Goal: Task Accomplishment & Management: Manage account settings

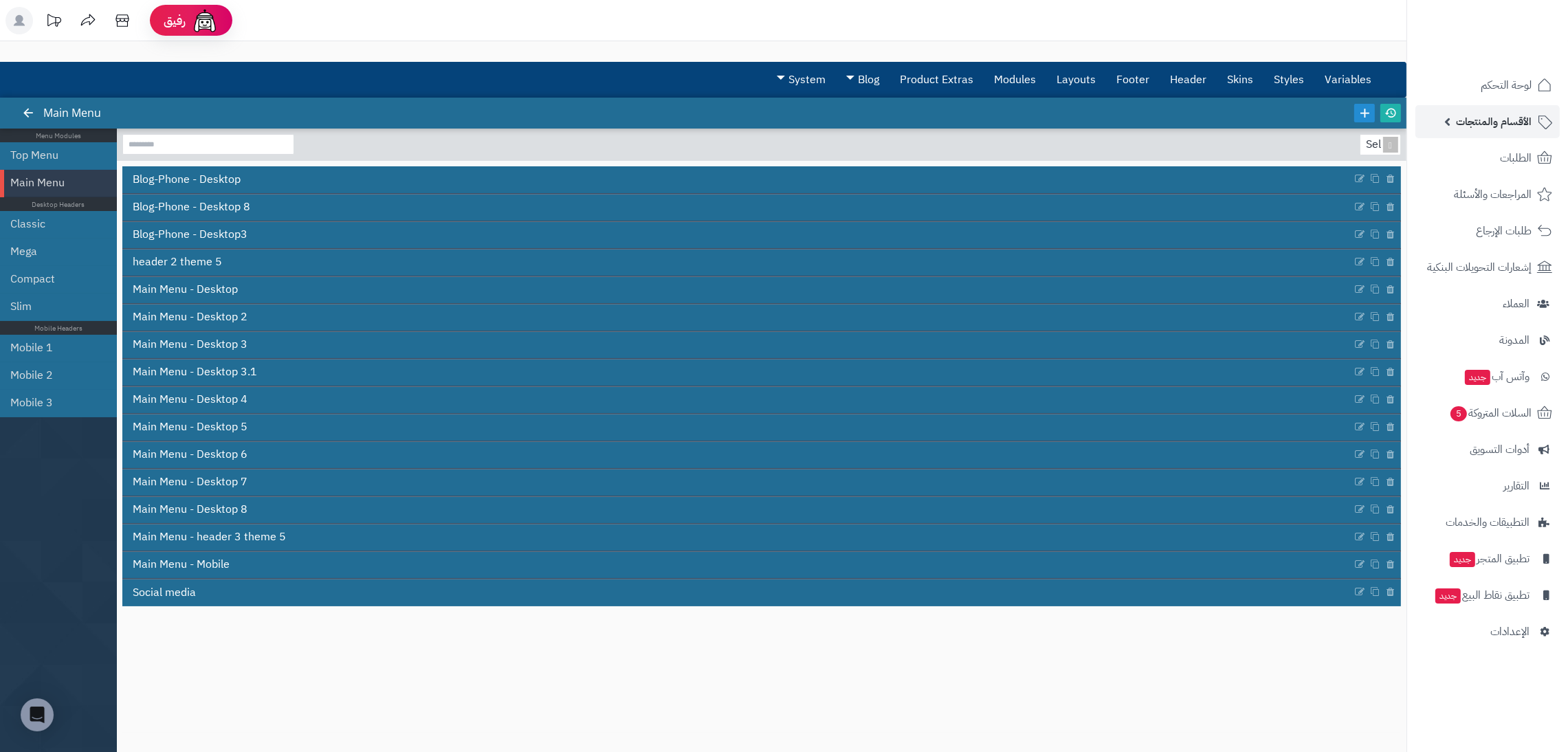
click at [1493, 132] on link "الأقسام والمنتجات" at bounding box center [1487, 122] width 144 height 33
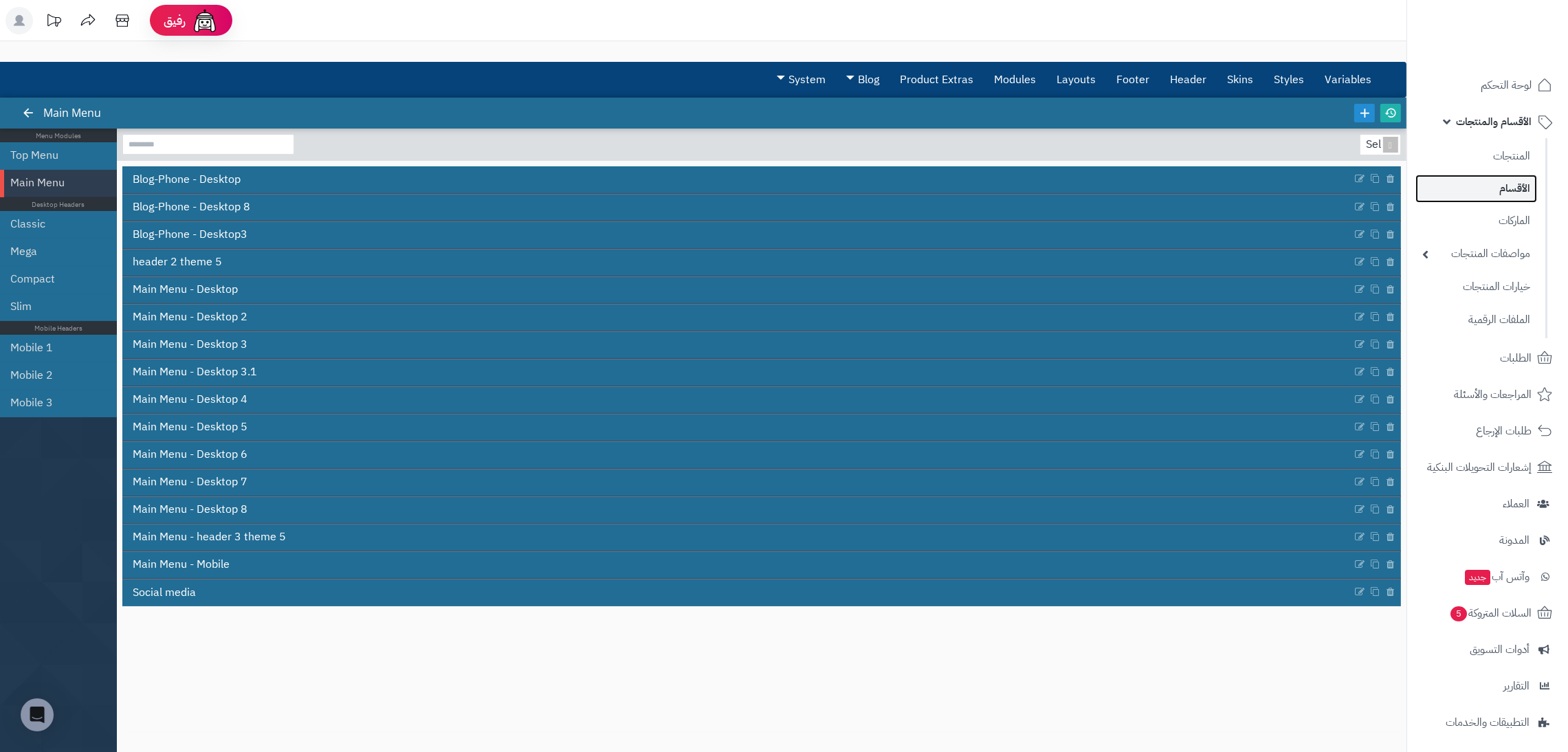
click at [1515, 189] on link "الأقسام" at bounding box center [1476, 189] width 122 height 28
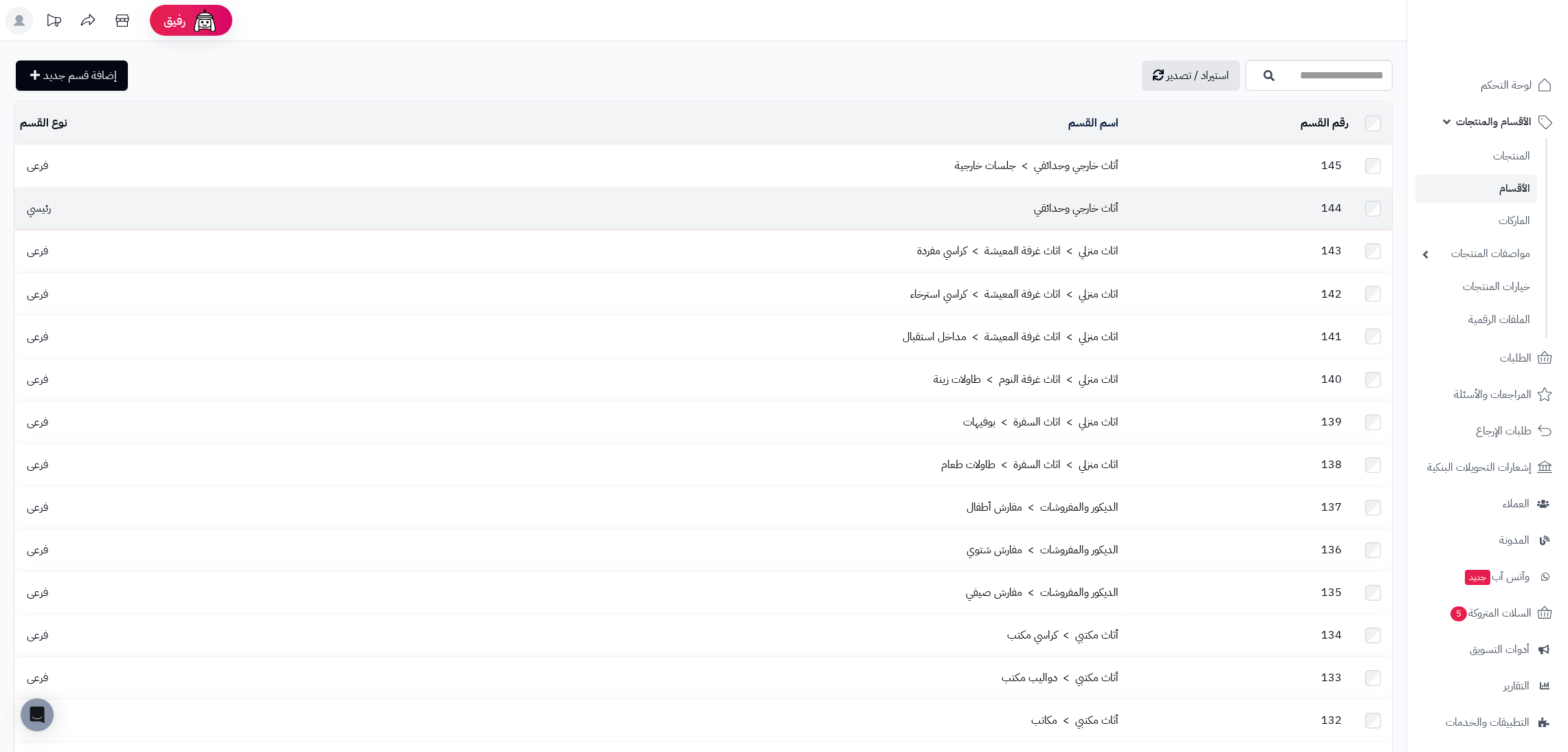
click at [1104, 188] on td "أثاث خارجي وحدائقي" at bounding box center [683, 209] width 882 height 42
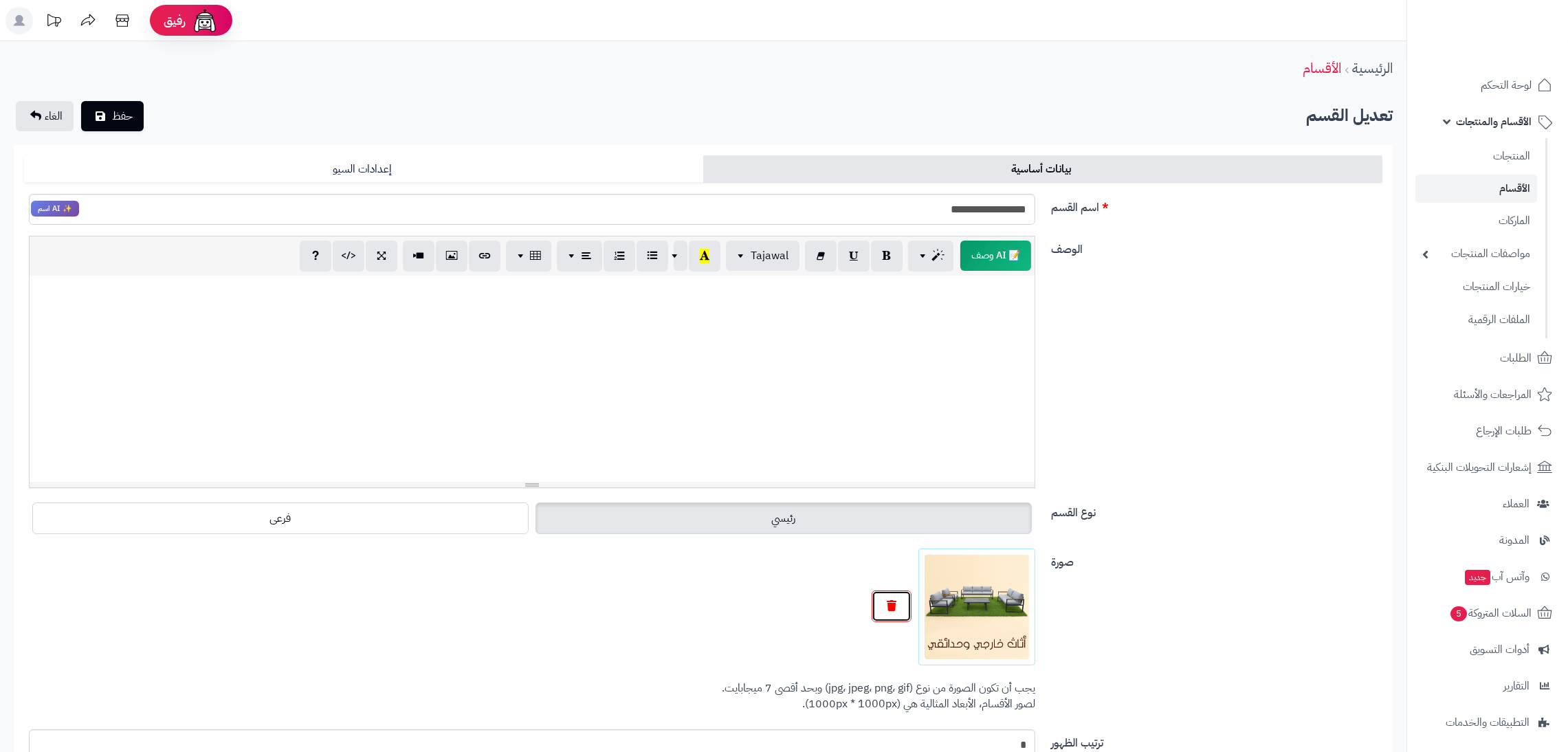
click at [896, 608] on icon "button" at bounding box center [891, 606] width 10 height 11
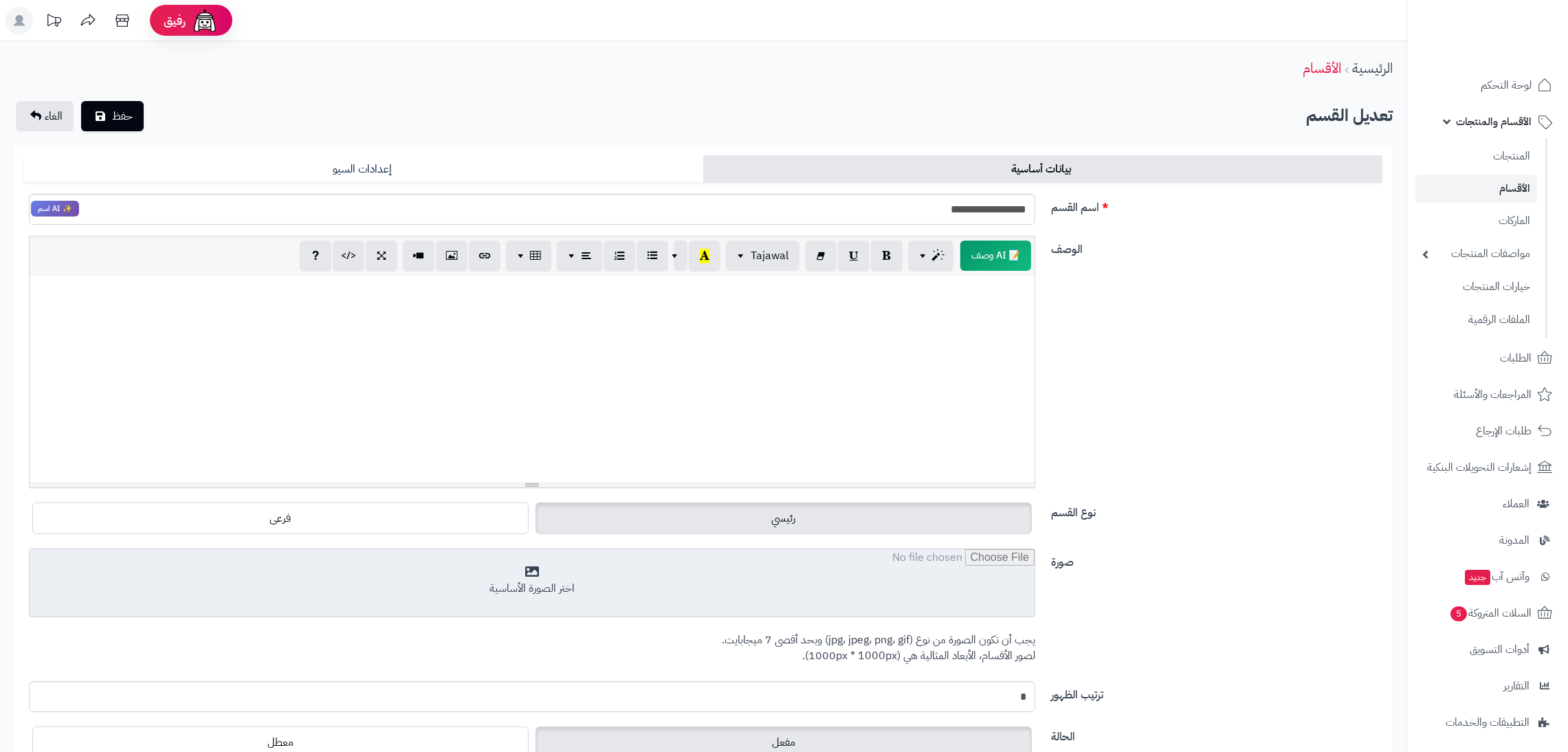
click at [896, 608] on input "file" at bounding box center [532, 584] width 1005 height 69
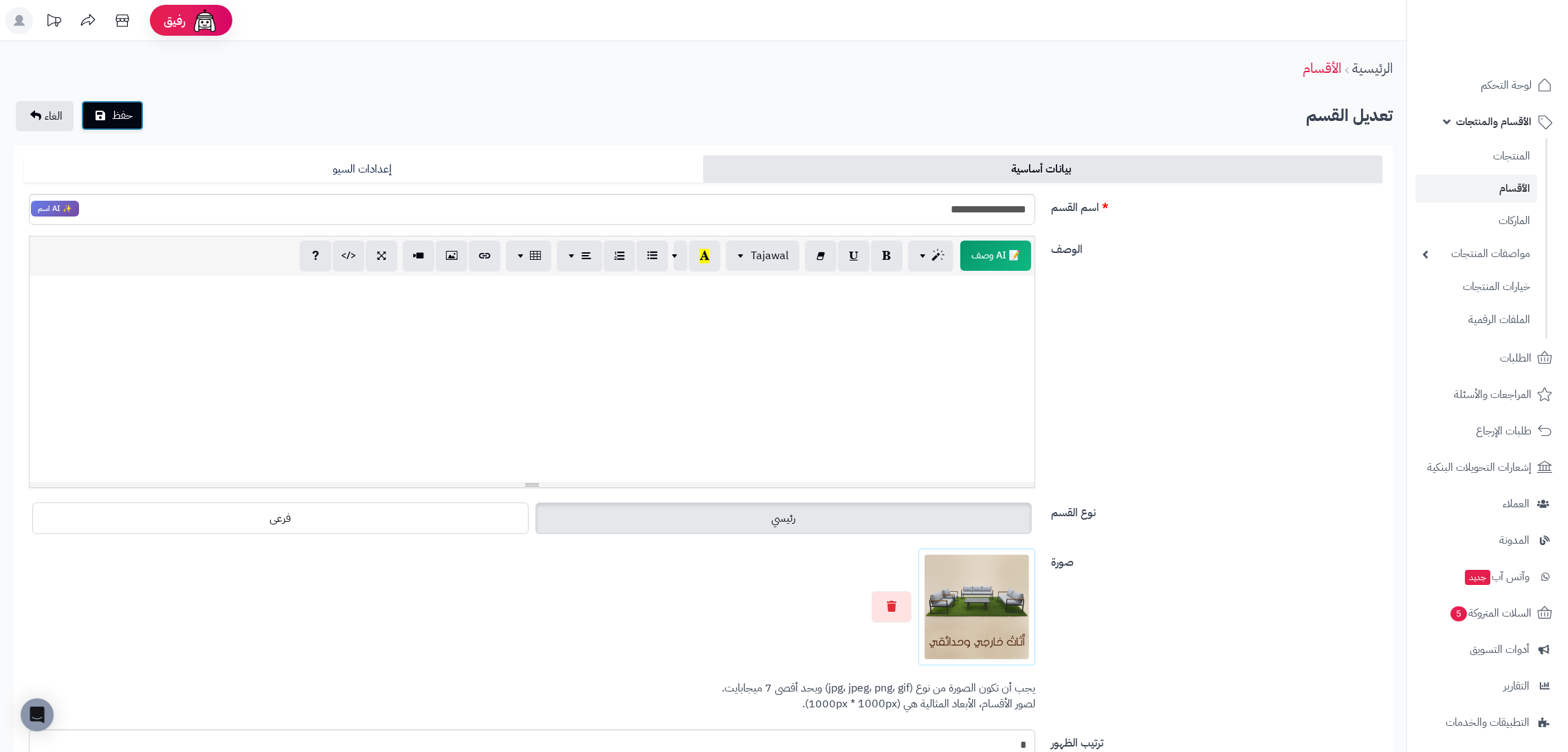
click at [134, 127] on button "حفظ" at bounding box center [112, 115] width 63 height 30
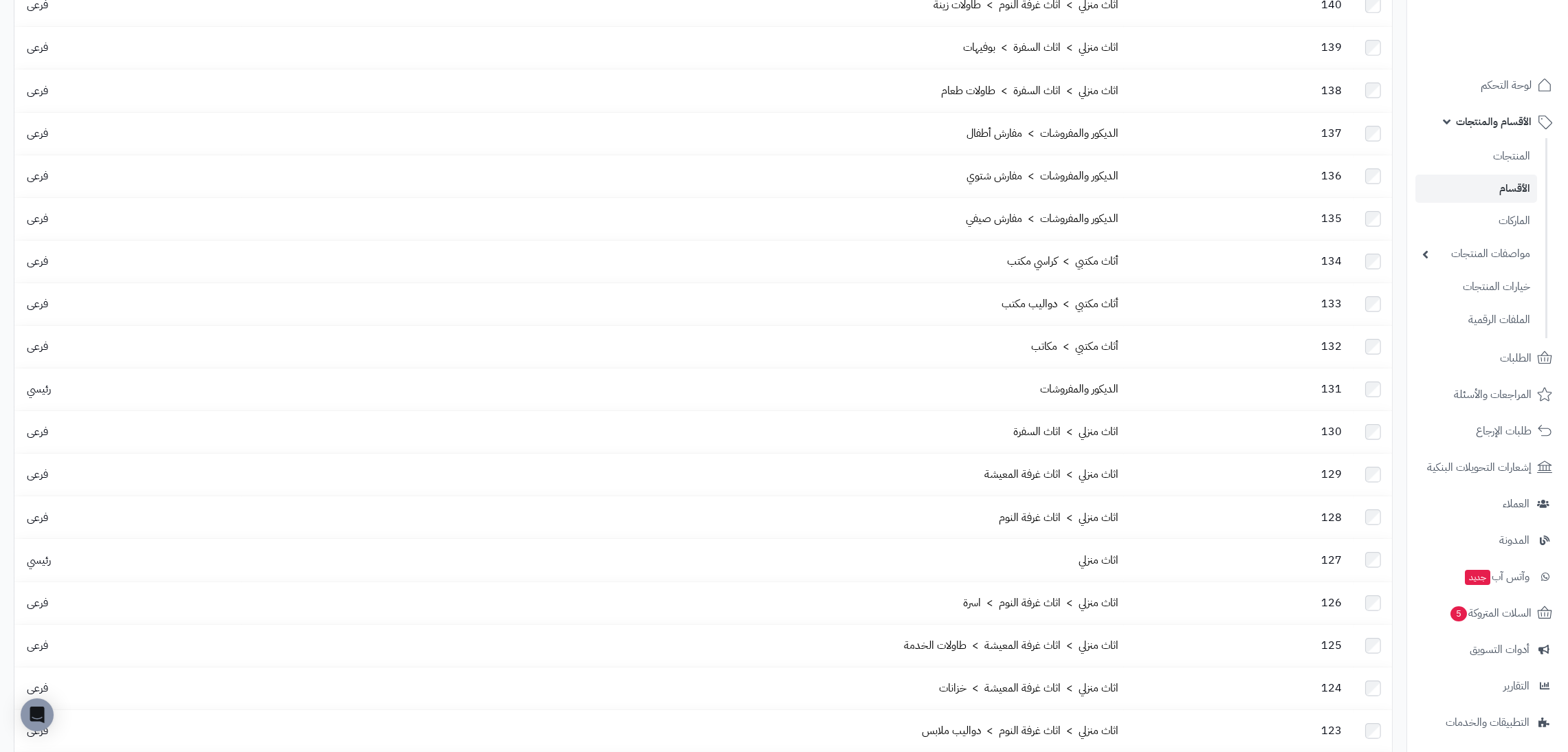
scroll to position [419, 0]
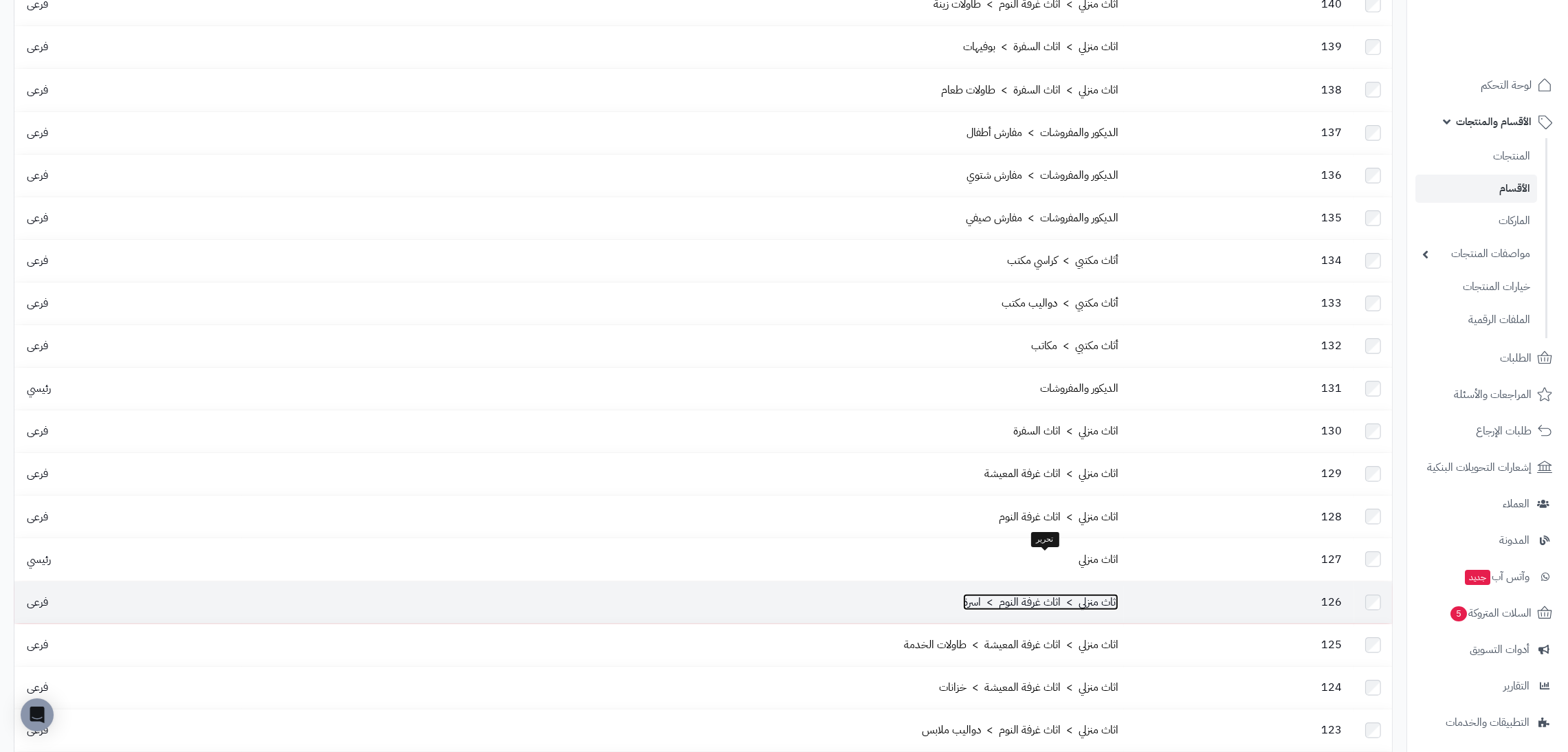
click at [968, 594] on link "اثاث منزلي > اثاث غرفة النوم > اسرة" at bounding box center [1040, 602] width 155 height 16
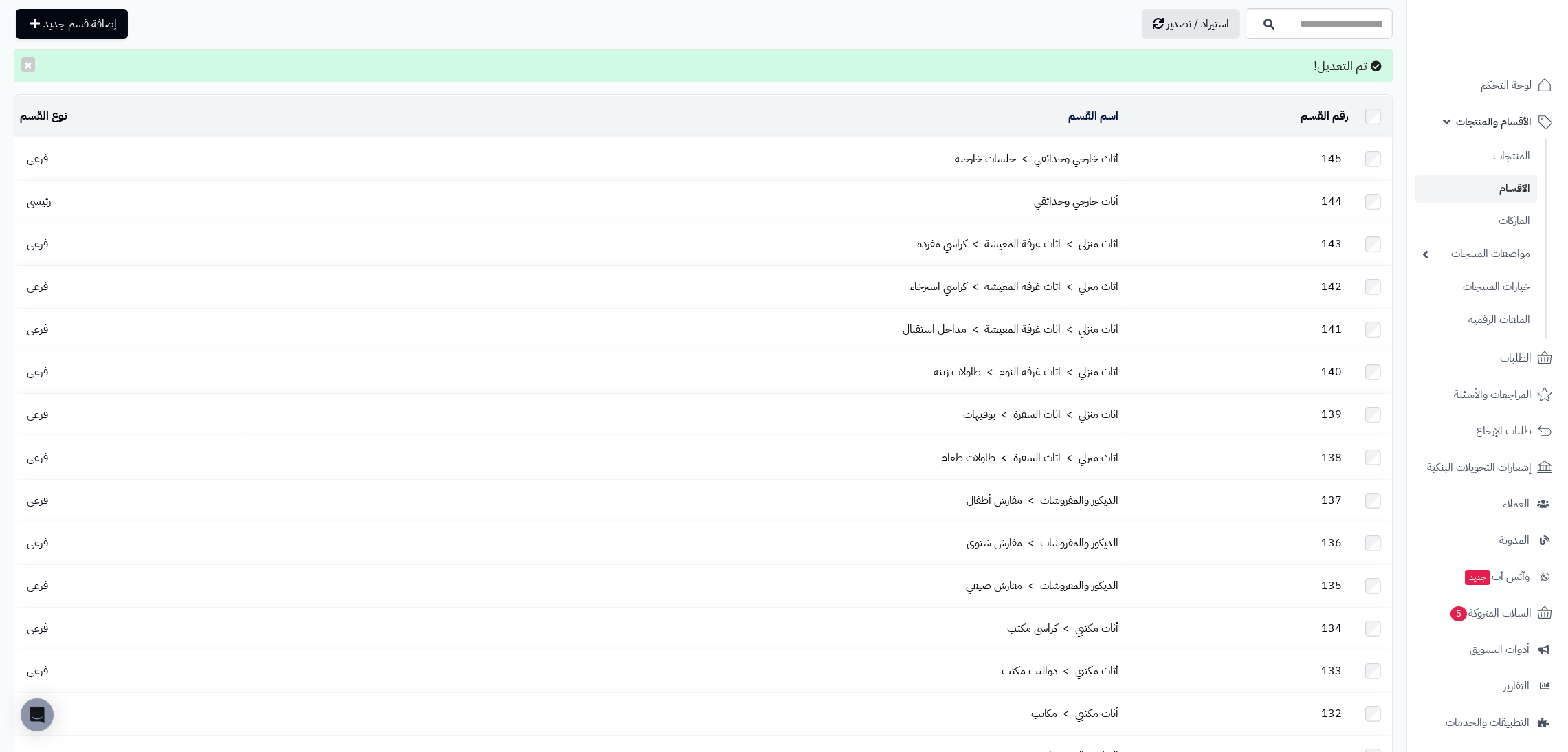
scroll to position [0, 0]
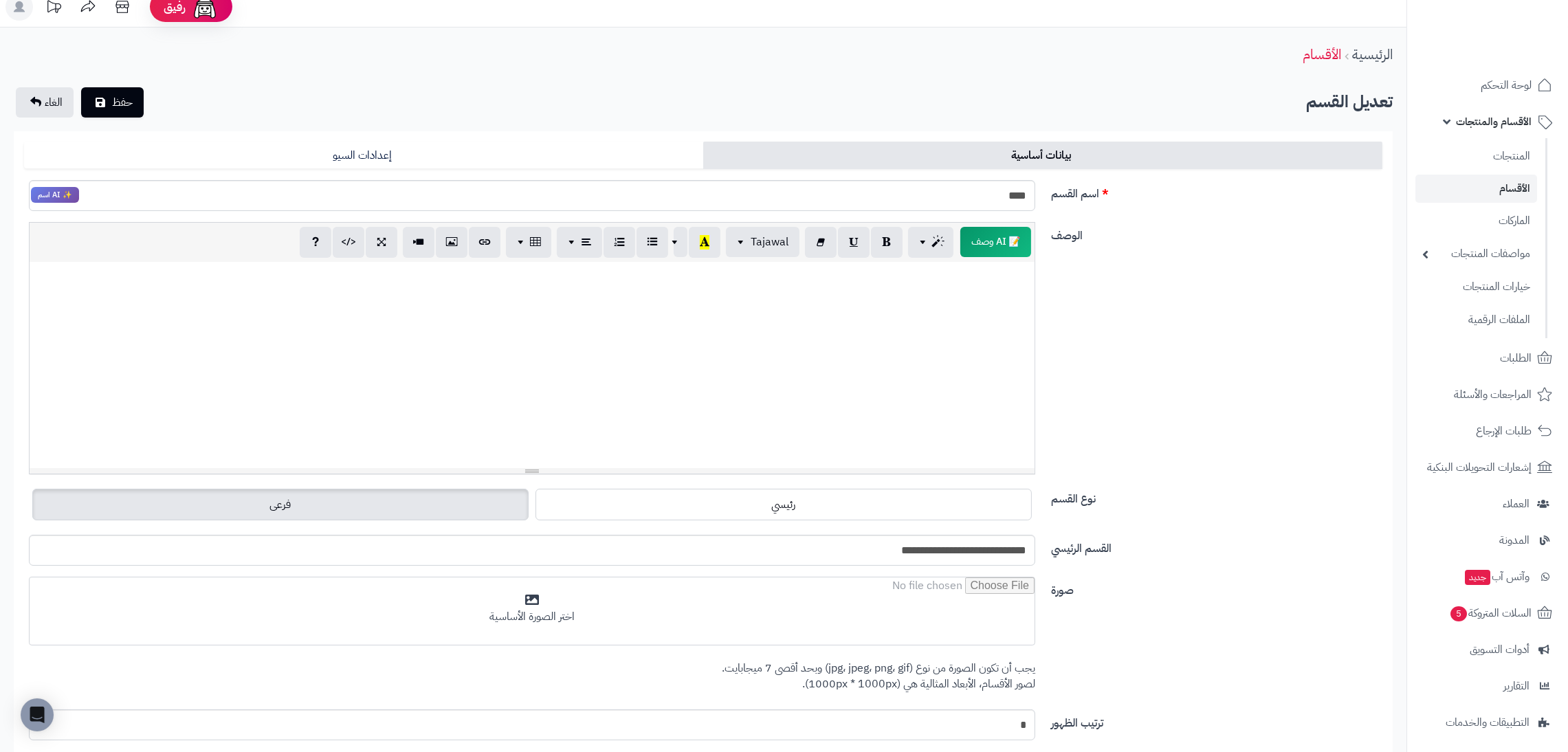
scroll to position [13, 0]
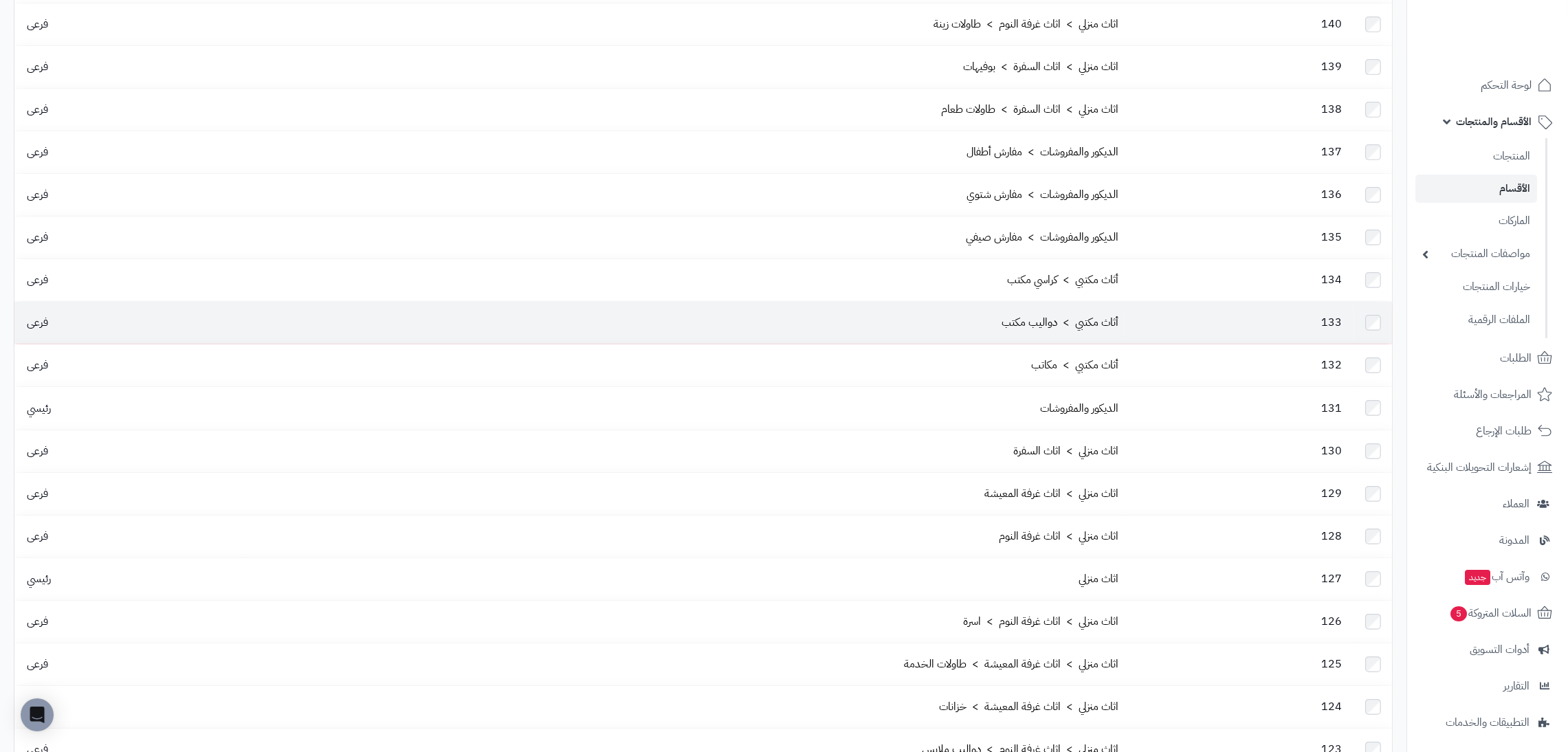
scroll to position [356, 0]
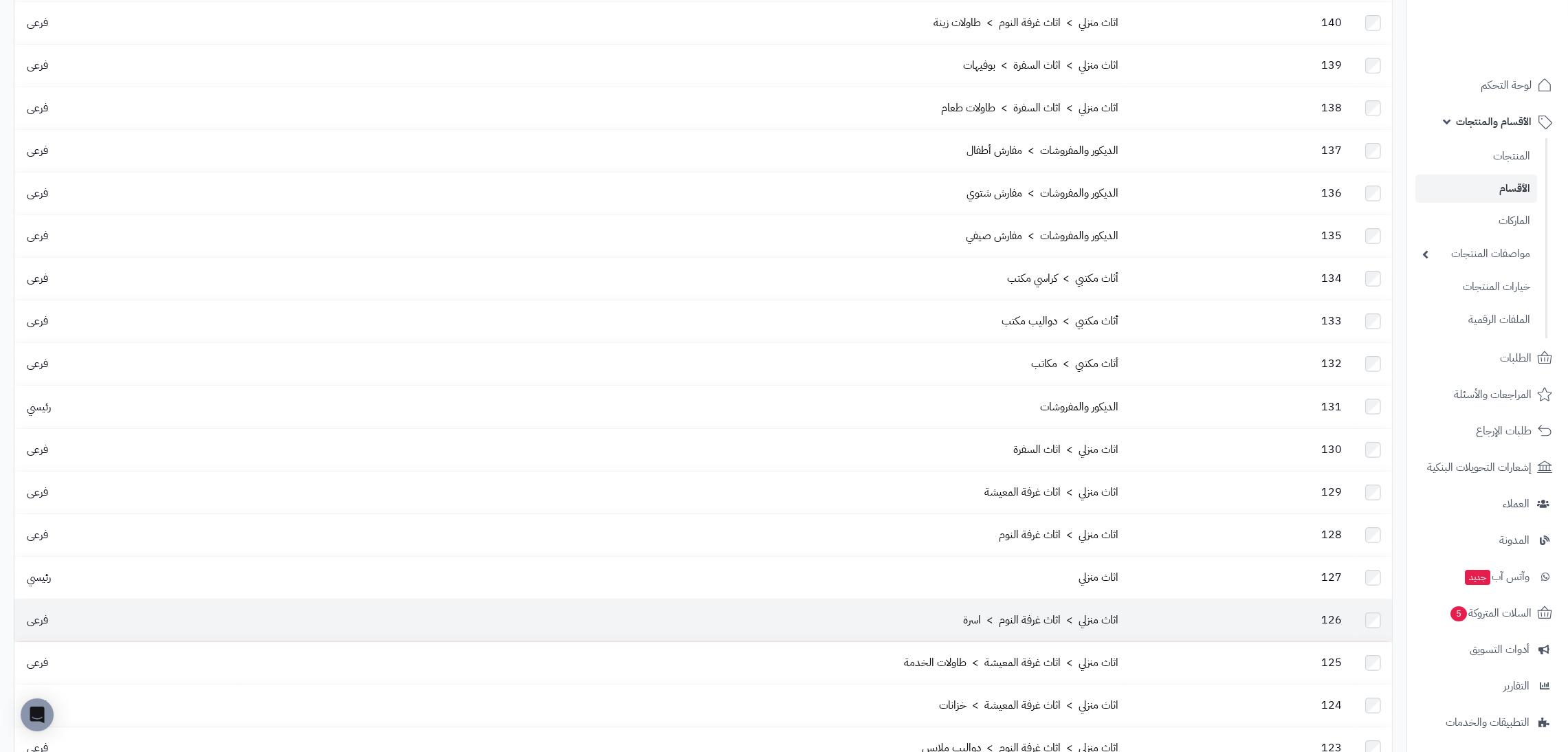
click at [972, 600] on td "اثاث منزلي > اثاث غرفة النوم > اسرة" at bounding box center [683, 620] width 882 height 42
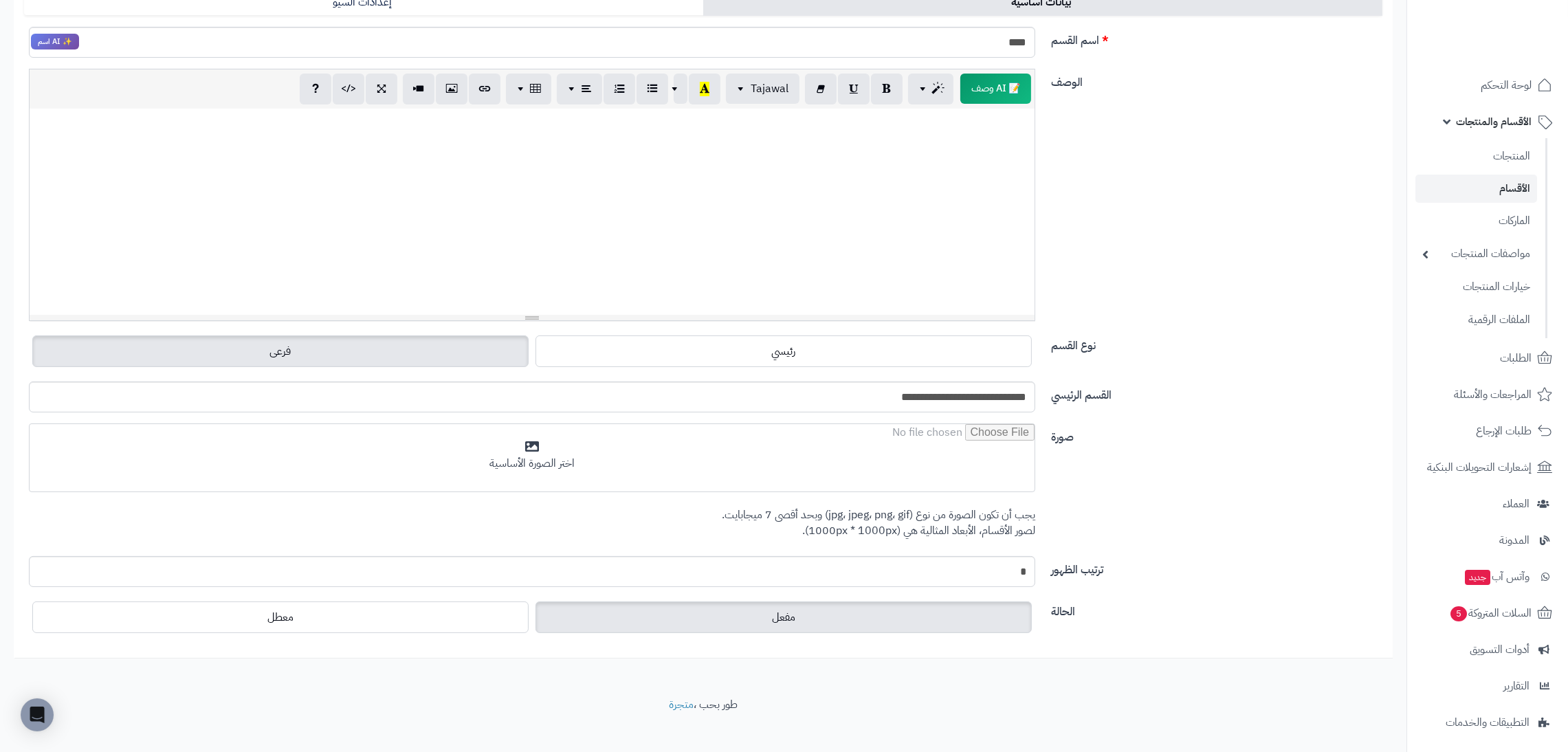
scroll to position [181, 0]
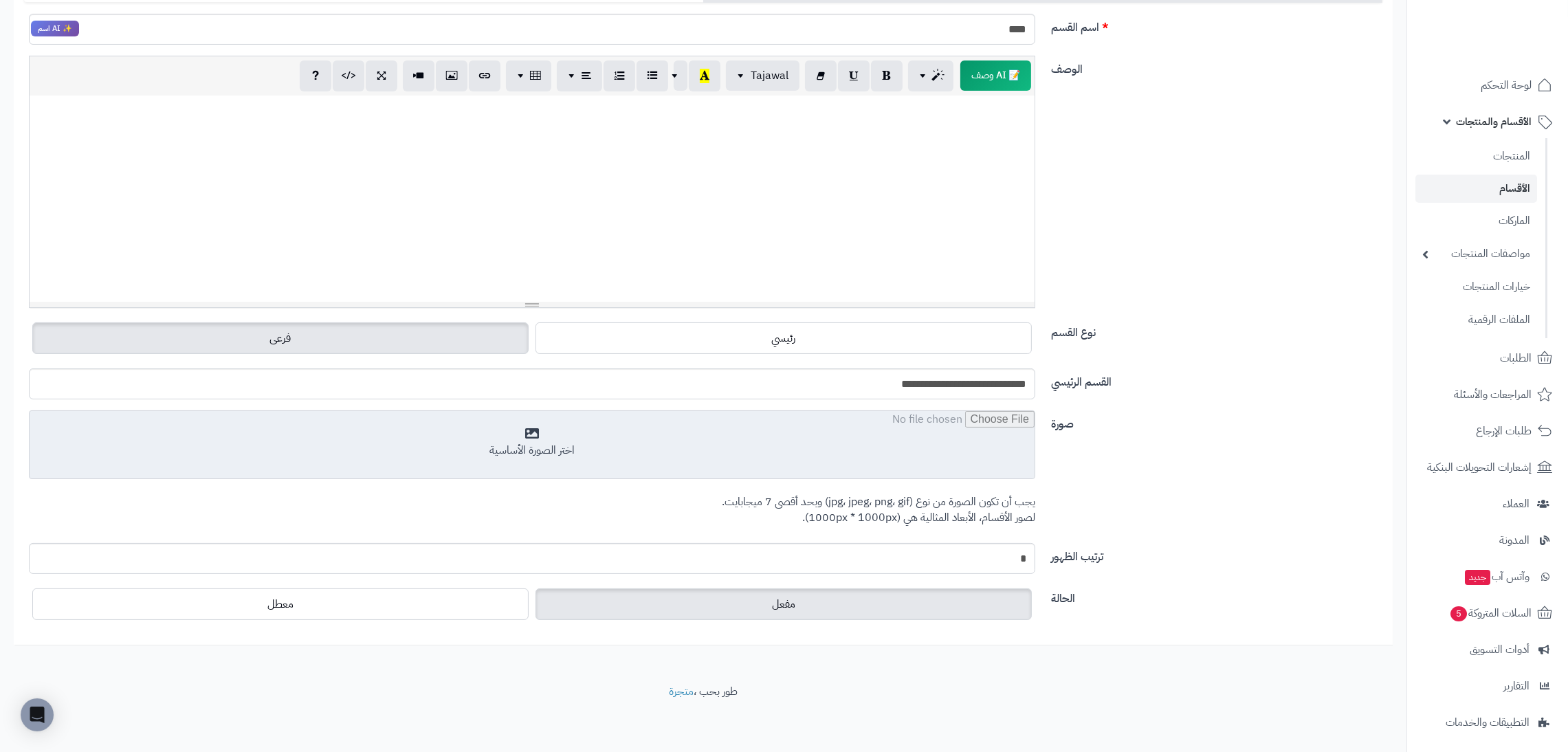
click at [905, 462] on input "file" at bounding box center [532, 445] width 1005 height 69
type input "**********"
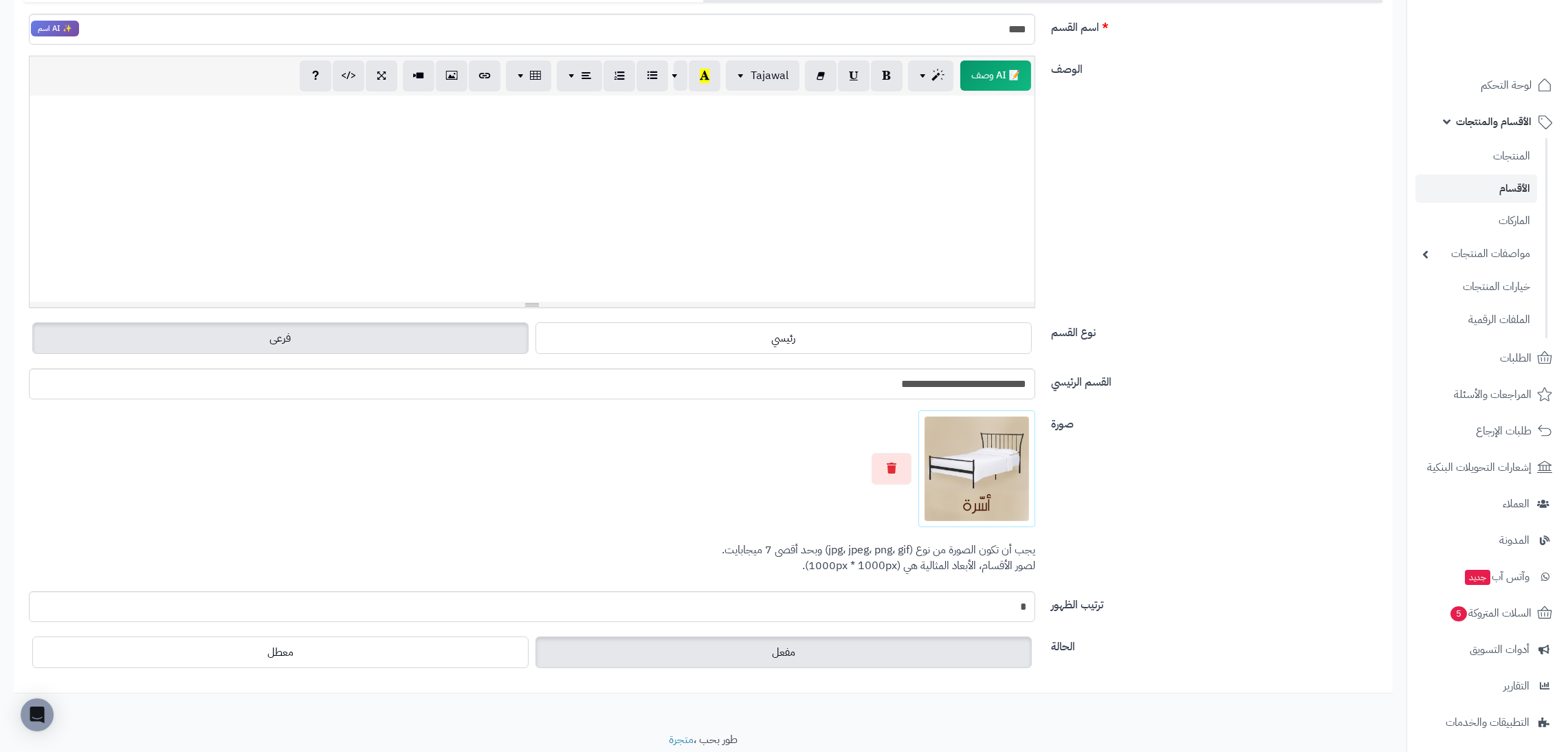
scroll to position [0, 0]
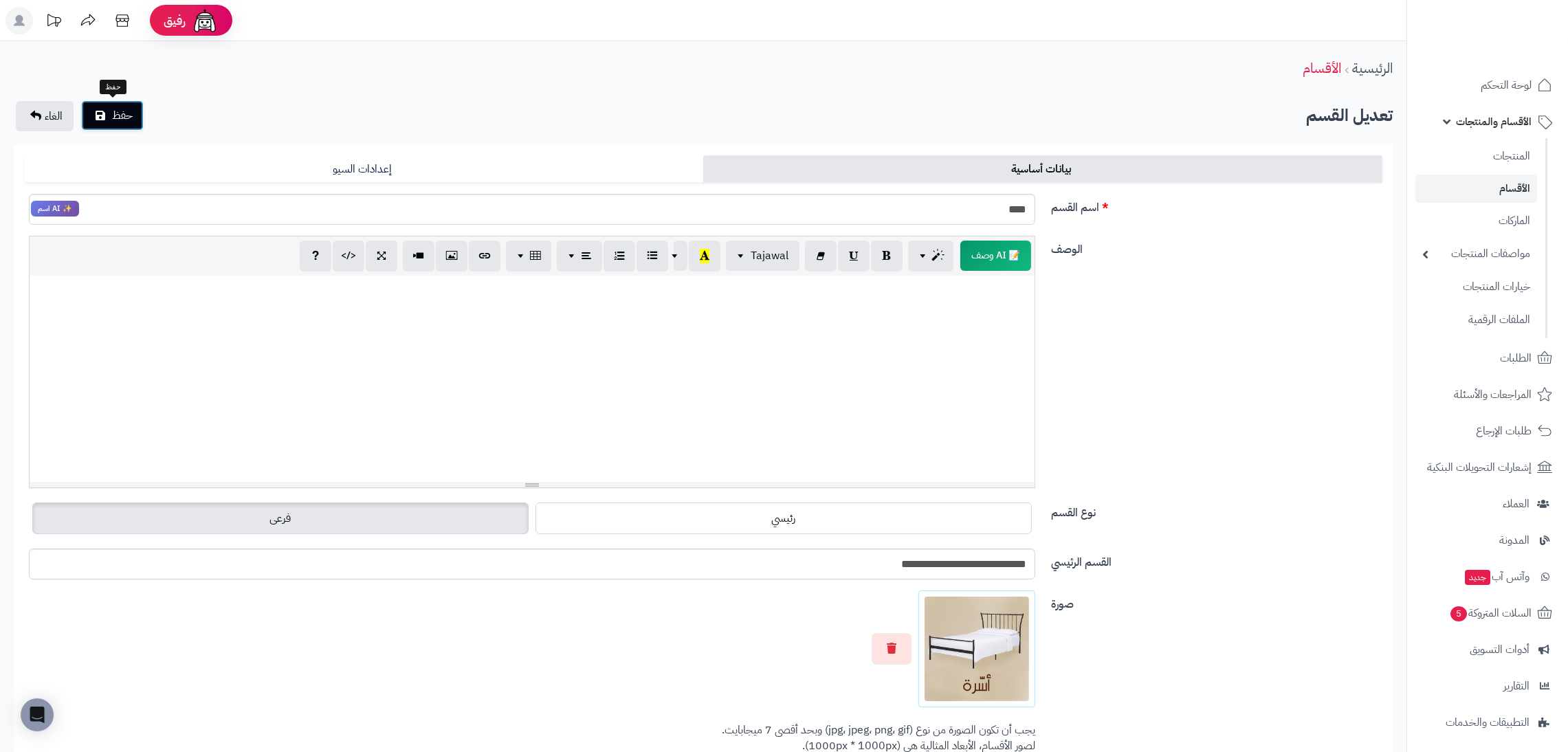
click at [116, 113] on span "حفظ" at bounding box center [122, 115] width 21 height 16
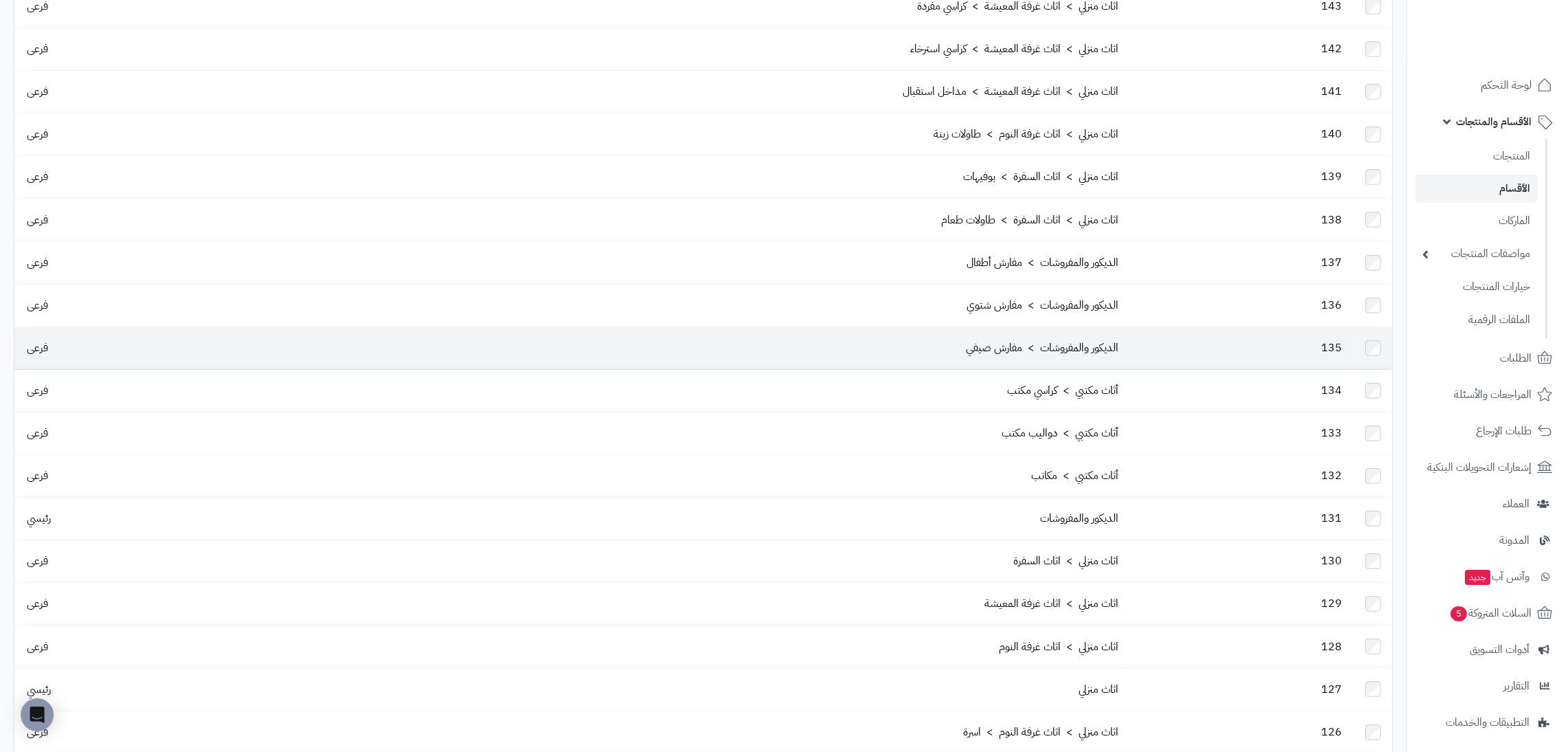
scroll to position [291, 0]
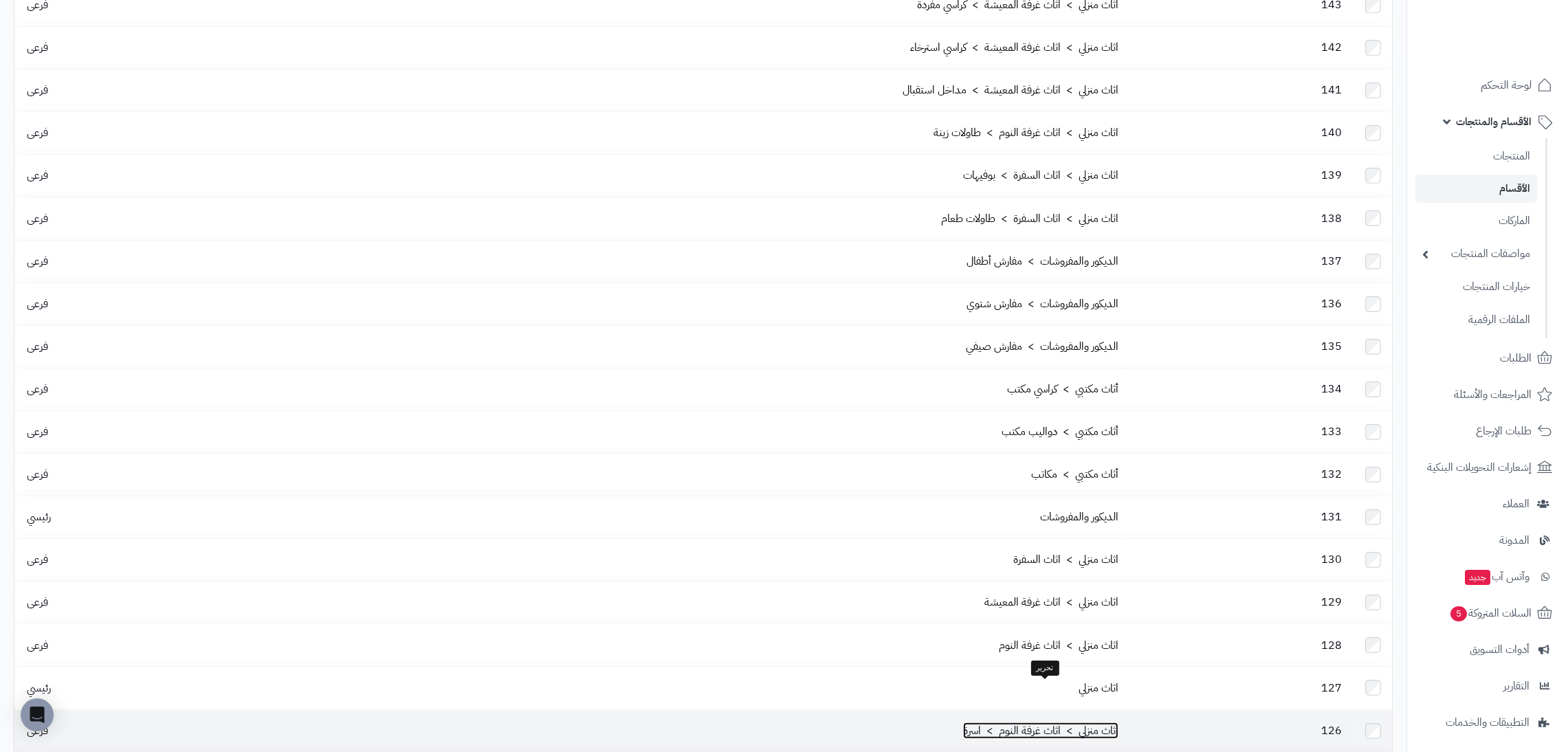
click at [1036, 723] on link "اثاث منزلي > اثاث غرفة النوم > اسرة" at bounding box center [1040, 731] width 155 height 16
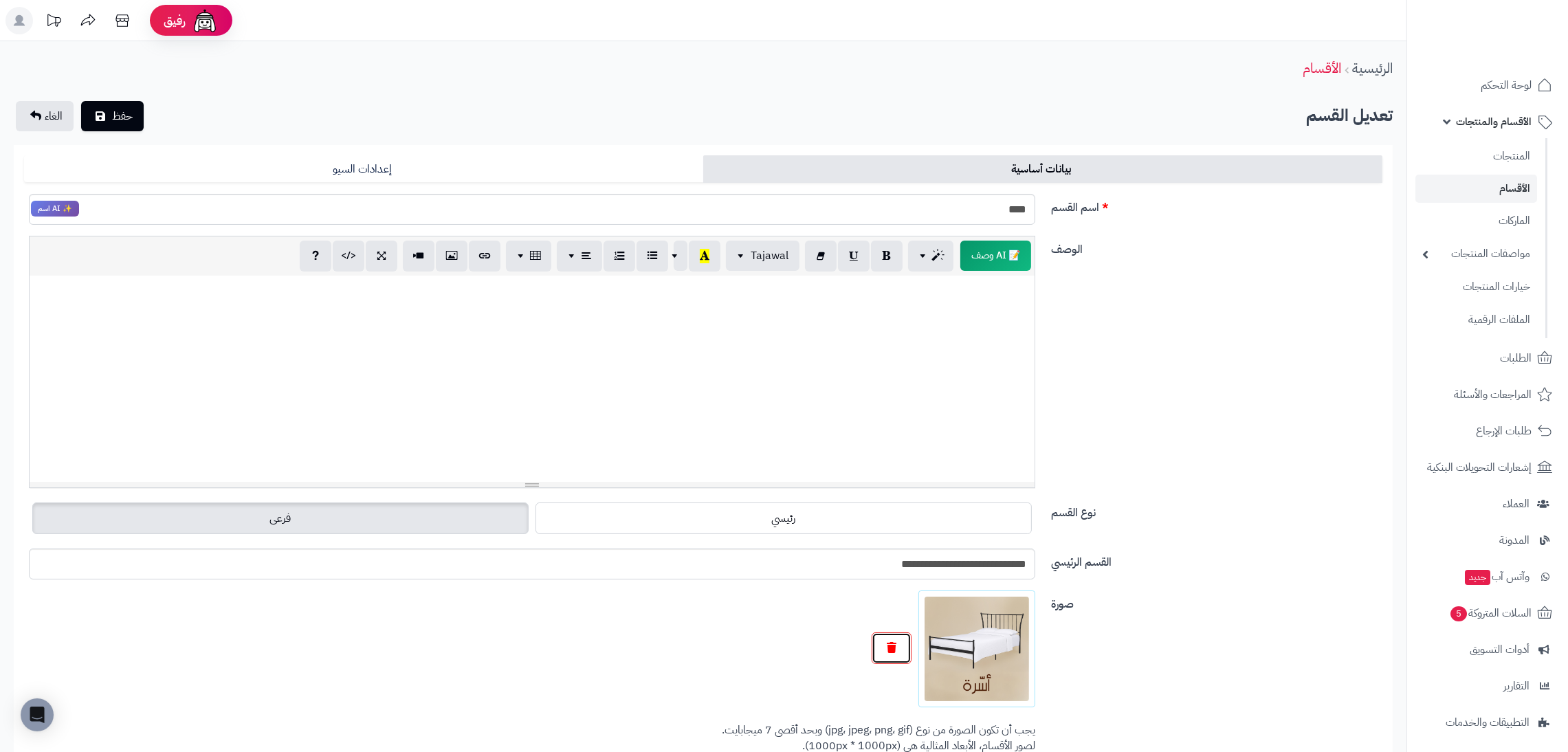
click at [899, 640] on button "button" at bounding box center [891, 648] width 40 height 32
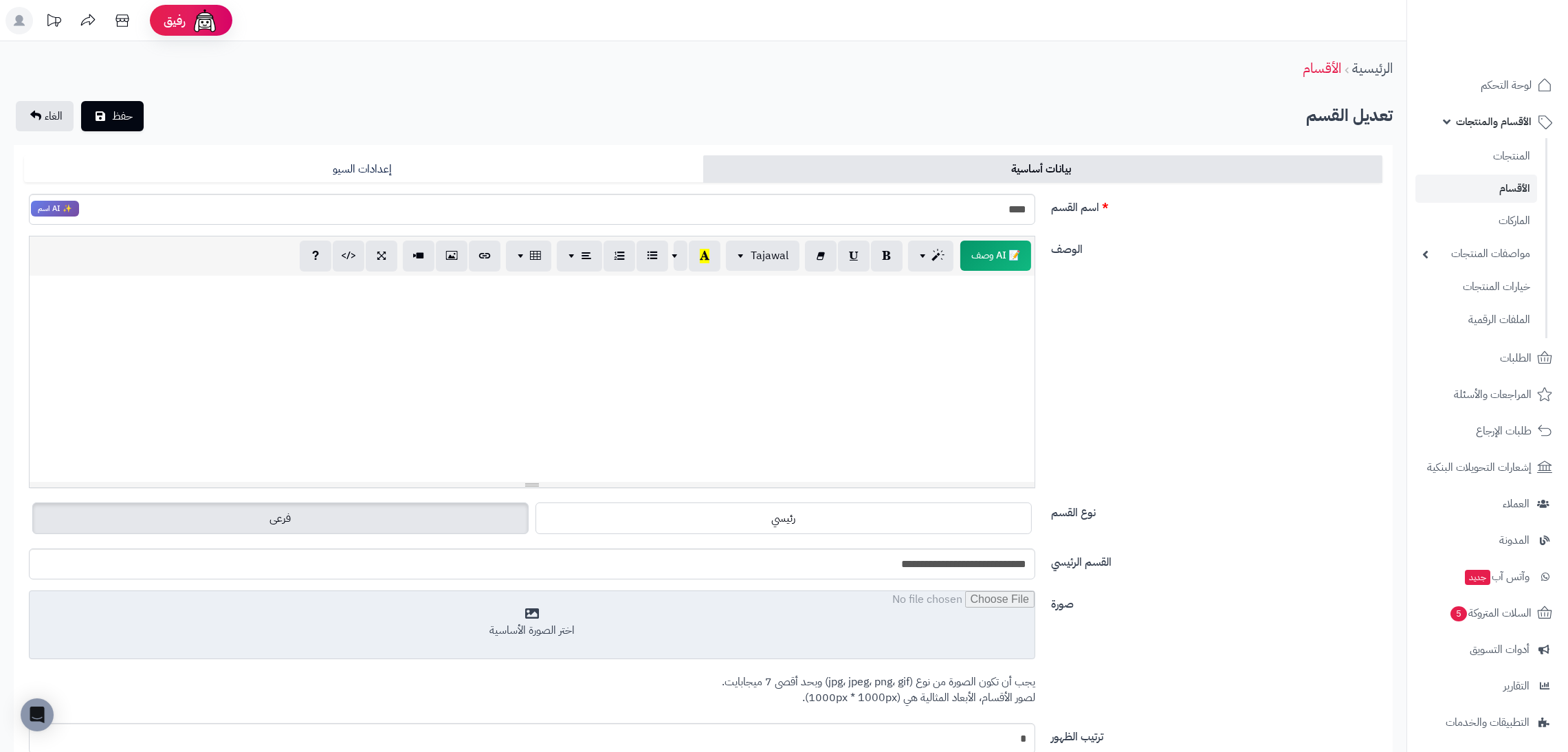
click at [930, 627] on input "file" at bounding box center [532, 626] width 1005 height 69
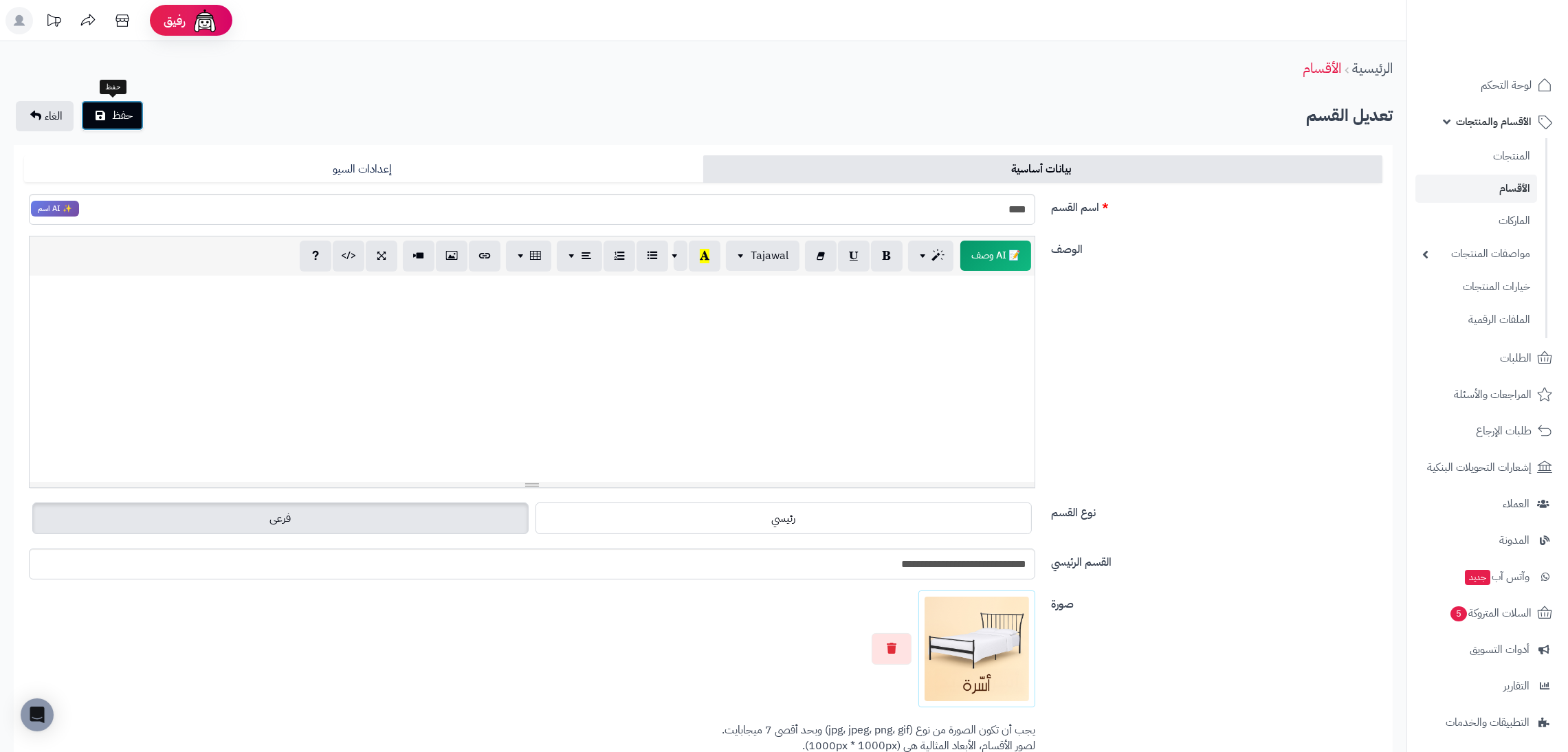
click at [130, 124] on button "حفظ" at bounding box center [112, 115] width 63 height 30
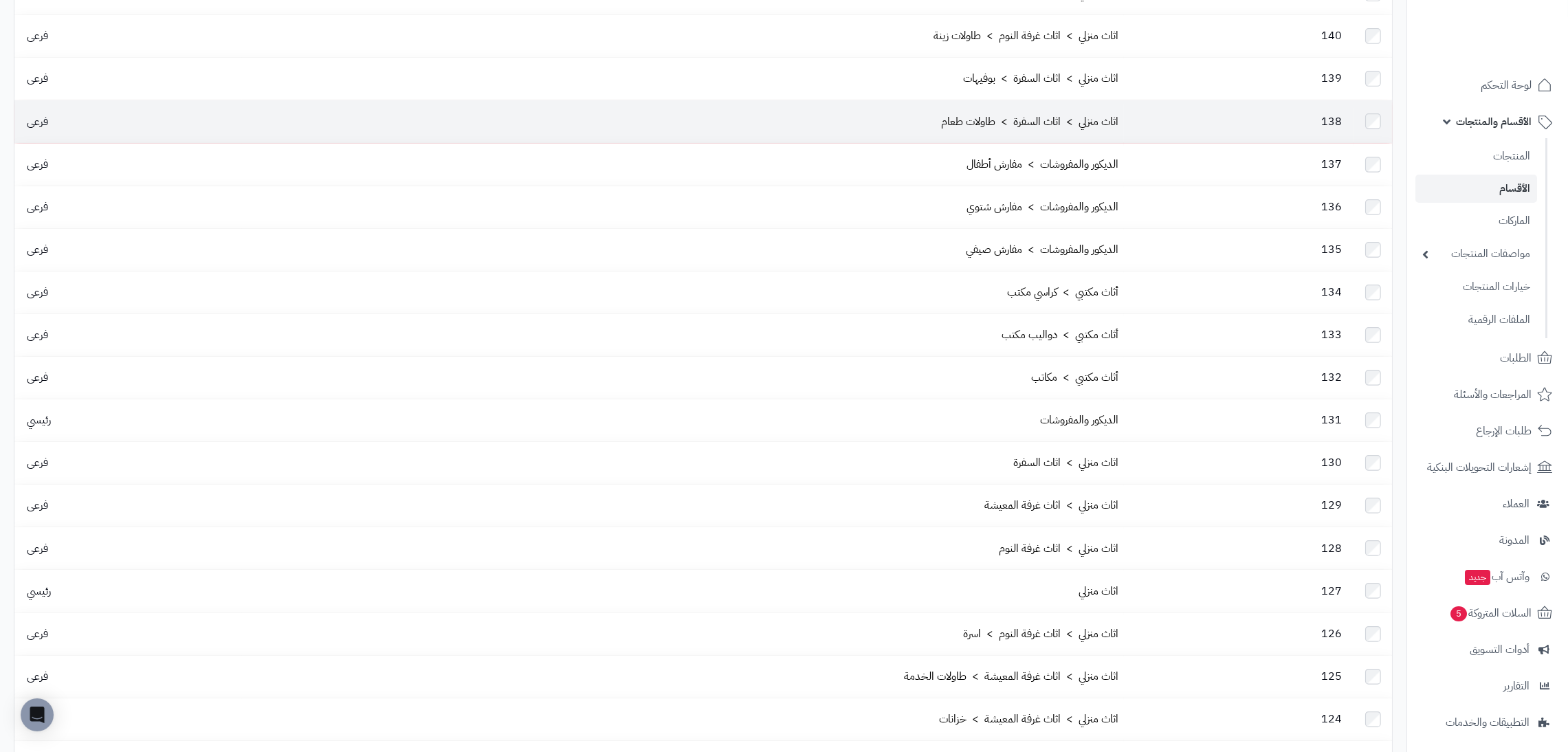
scroll to position [588, 0]
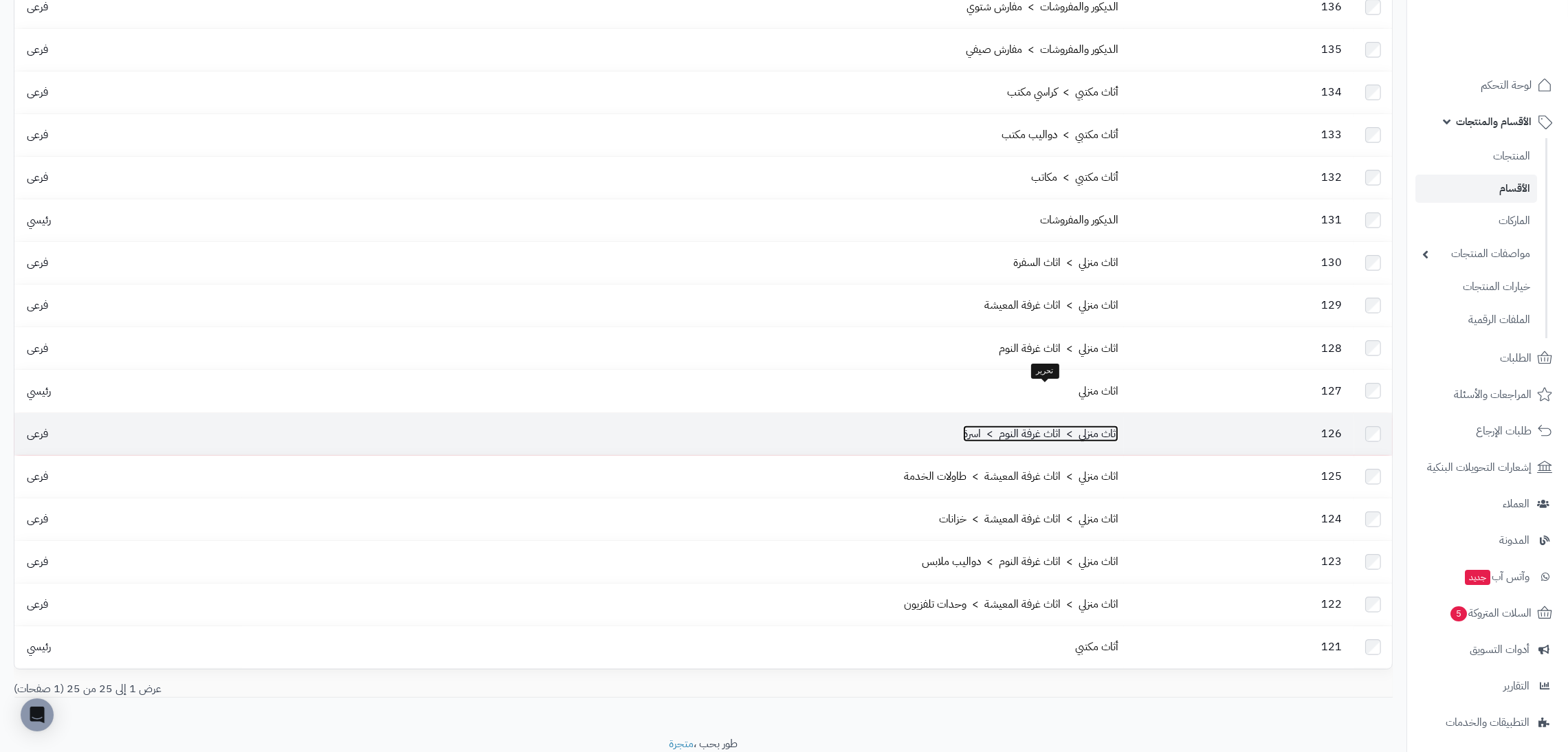
click at [979, 425] on link "اثاث منزلي > اثاث غرفة النوم > اسرة" at bounding box center [1040, 434] width 155 height 16
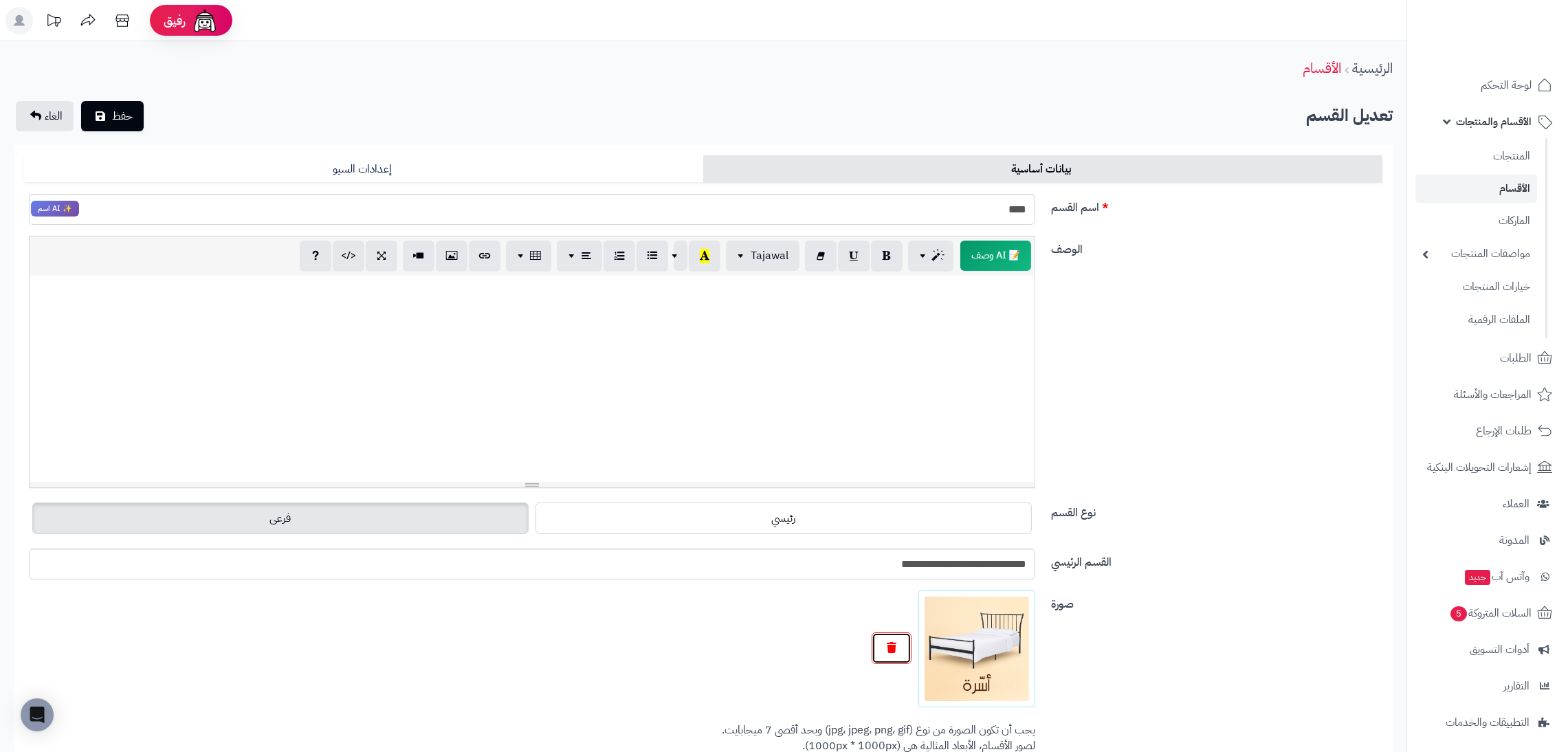
click at [894, 643] on icon "button" at bounding box center [891, 648] width 10 height 11
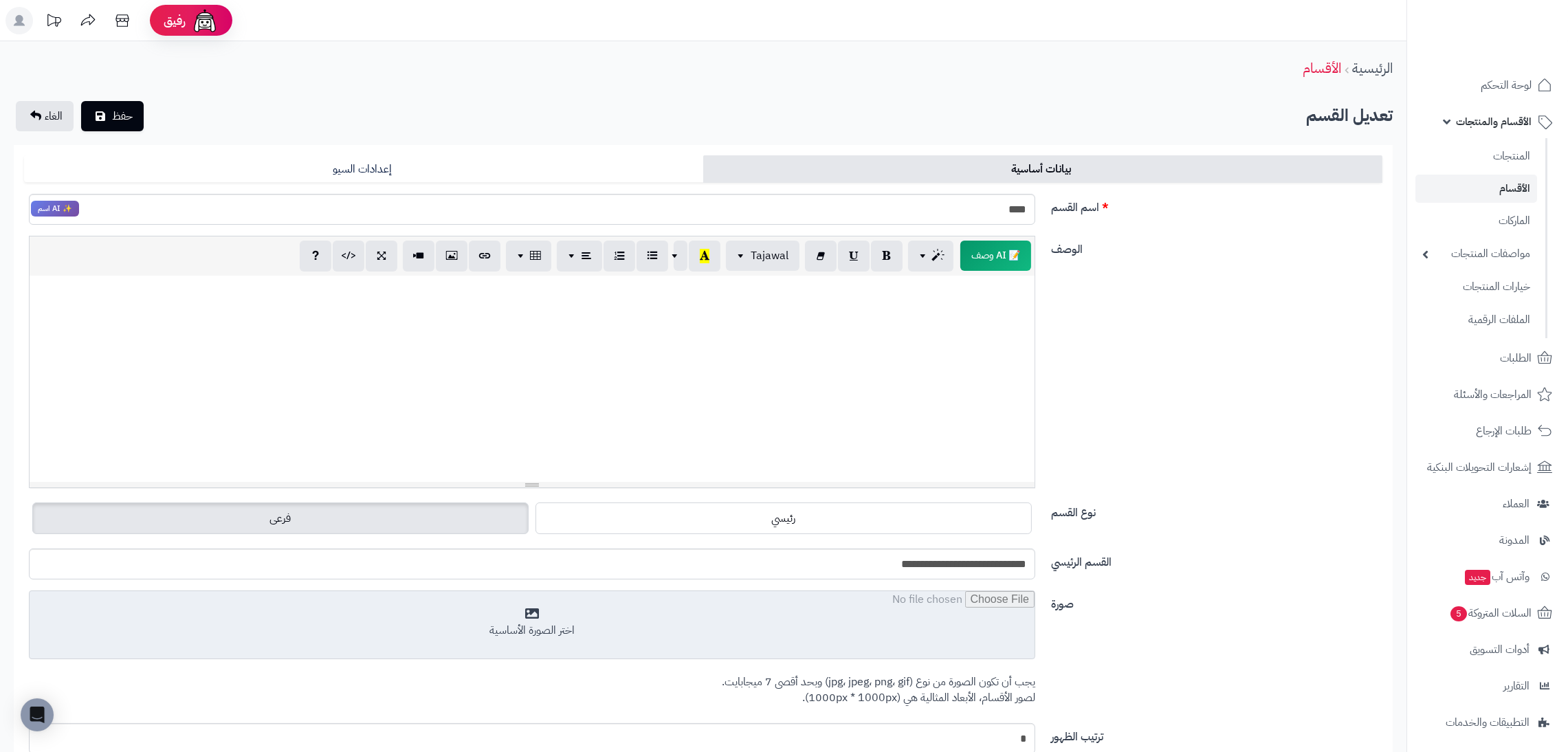
click at [894, 643] on input "file" at bounding box center [532, 626] width 1005 height 69
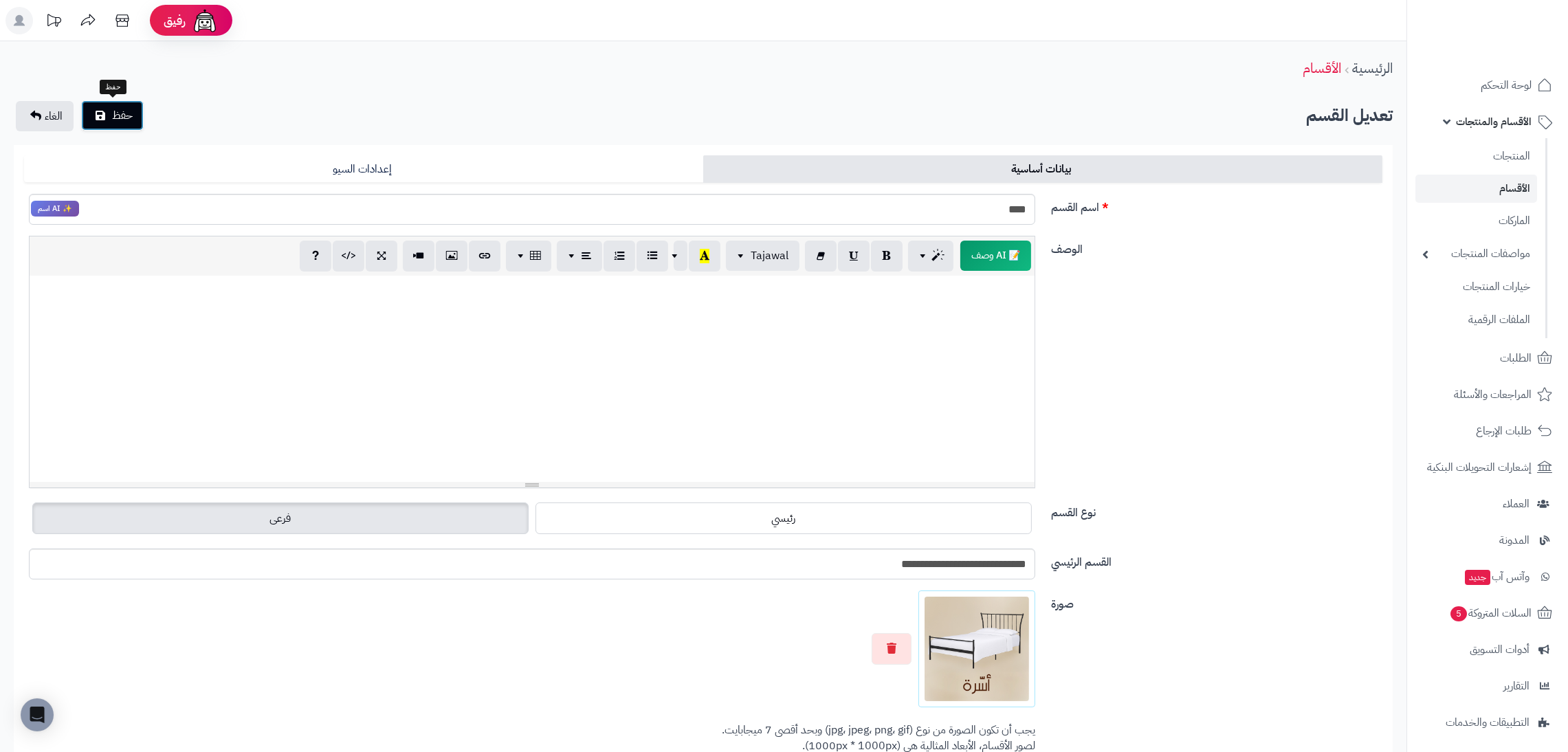
click at [127, 115] on span "حفظ" at bounding box center [122, 115] width 21 height 16
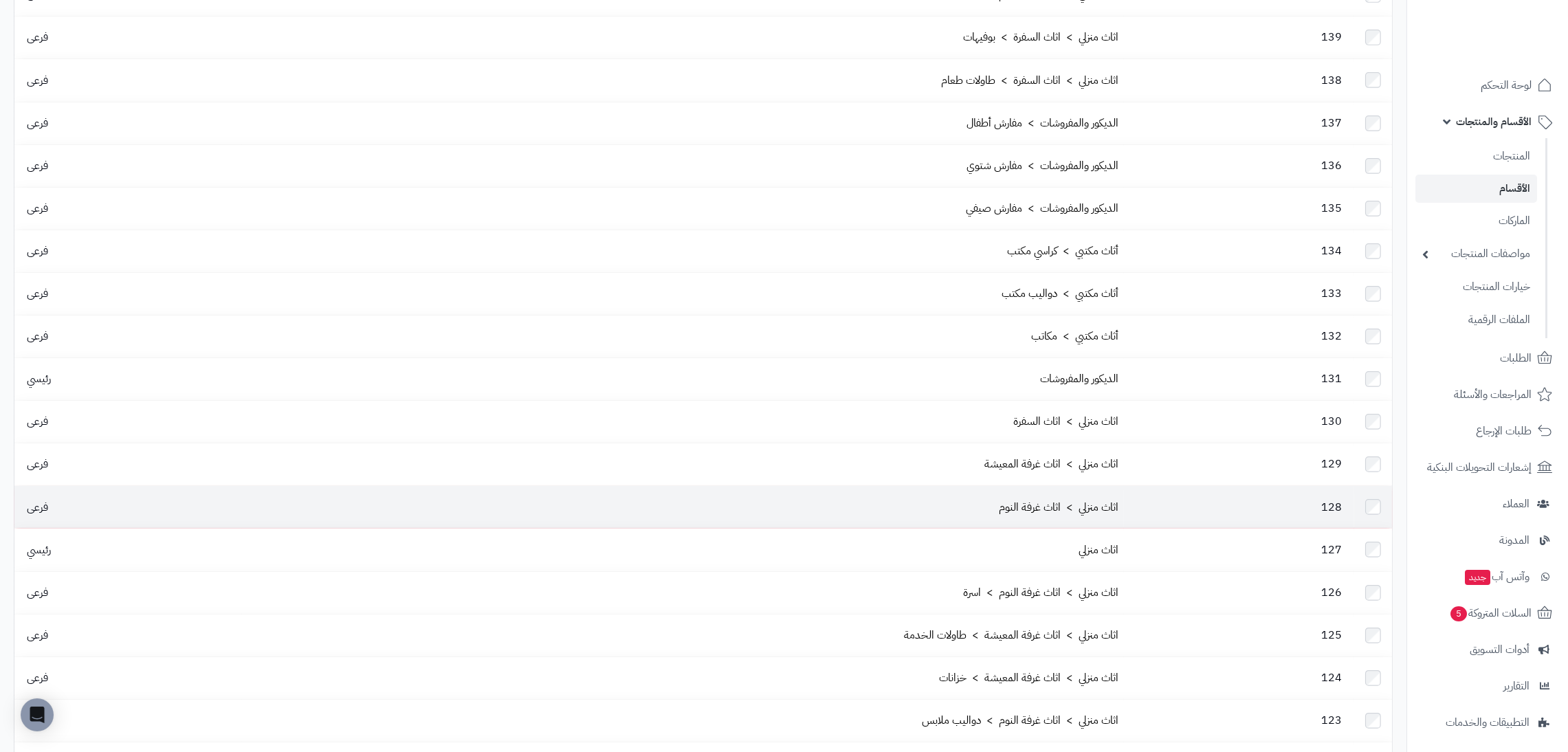
scroll to position [430, 0]
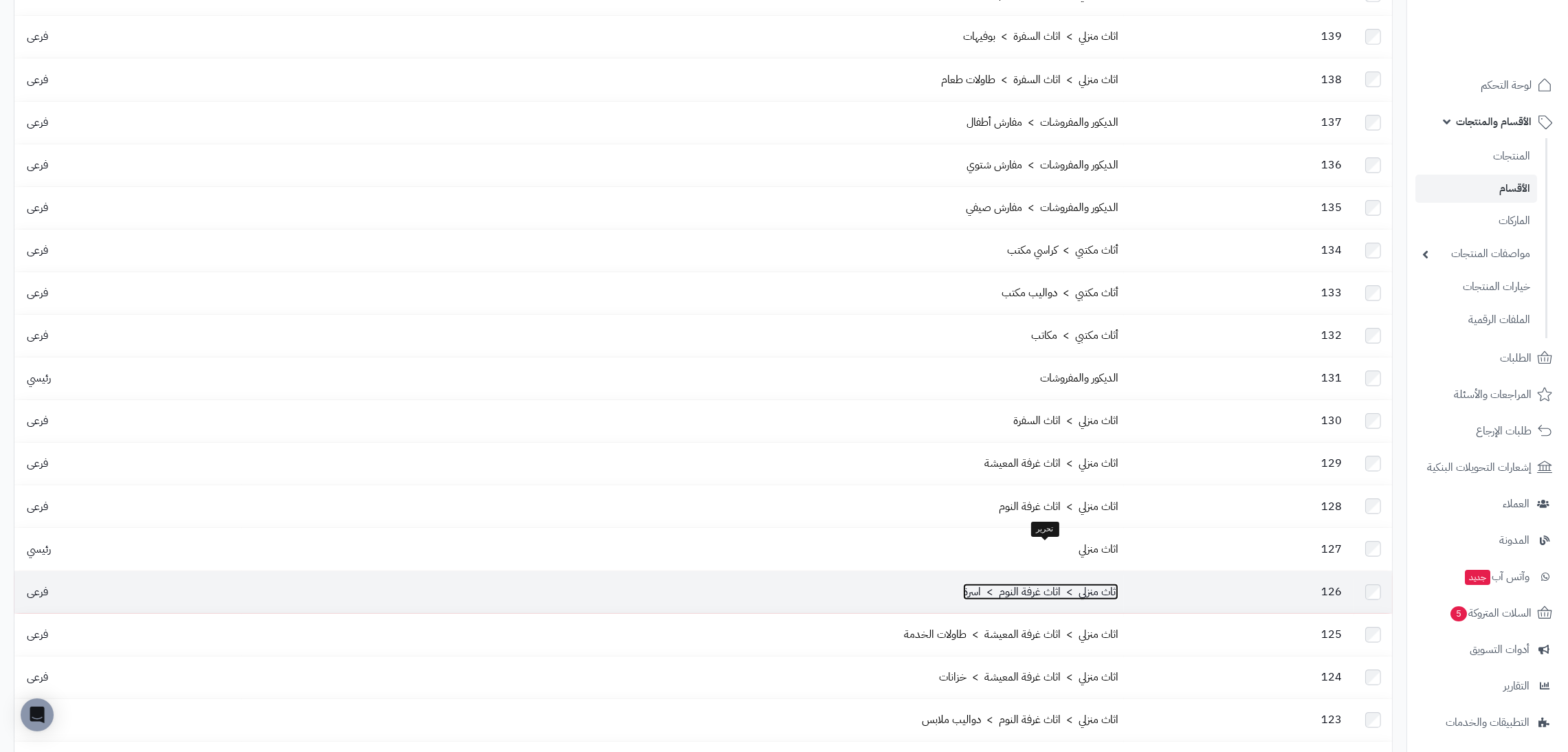
click at [975, 584] on link "اثاث منزلي > اثاث غرفة النوم > اسرة" at bounding box center [1040, 592] width 155 height 16
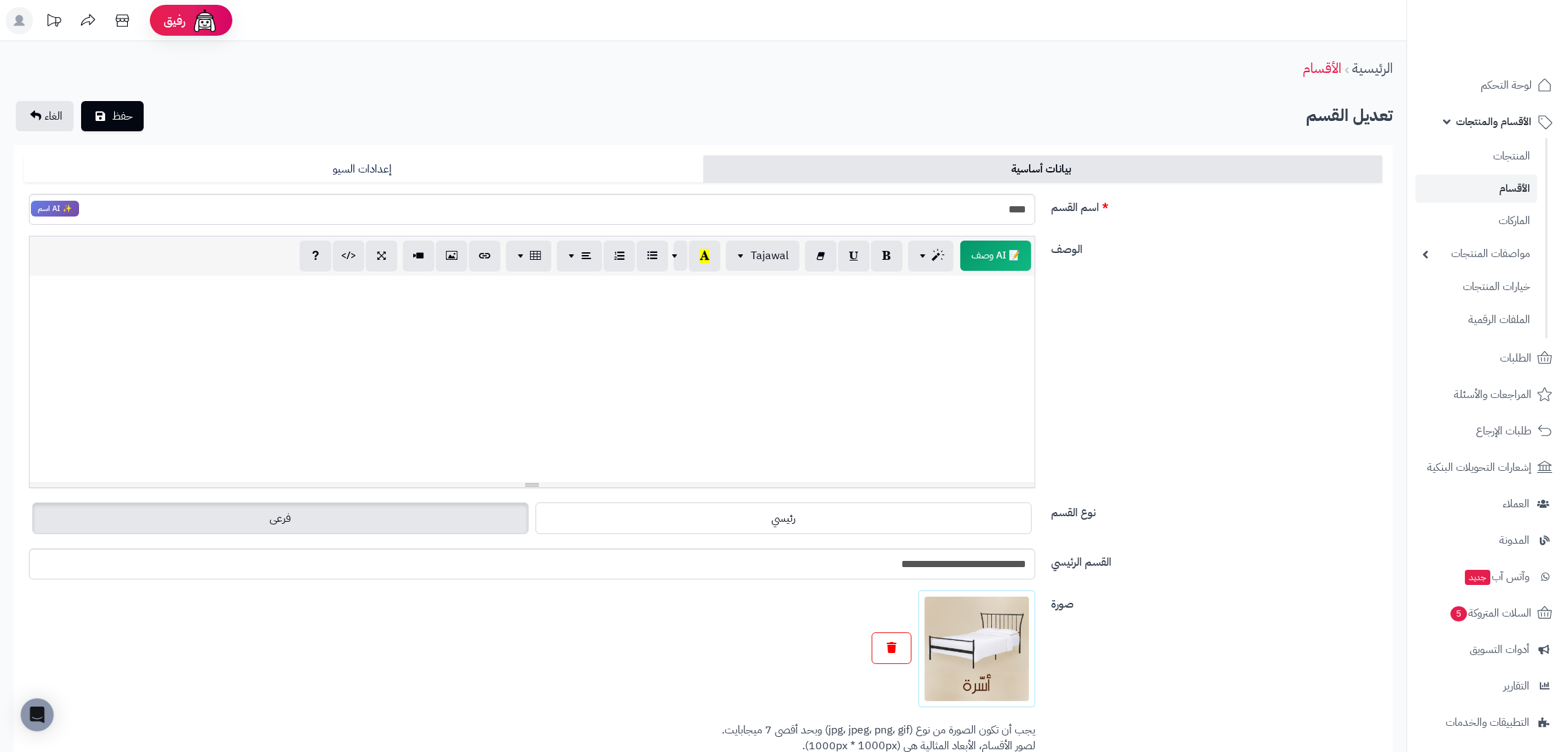
drag, startPoint x: 891, startPoint y: 669, endPoint x: 893, endPoint y: 662, distance: 7.3
click at [893, 662] on div at bounding box center [532, 649] width 1007 height 117
click at [893, 662] on button "button" at bounding box center [891, 648] width 40 height 32
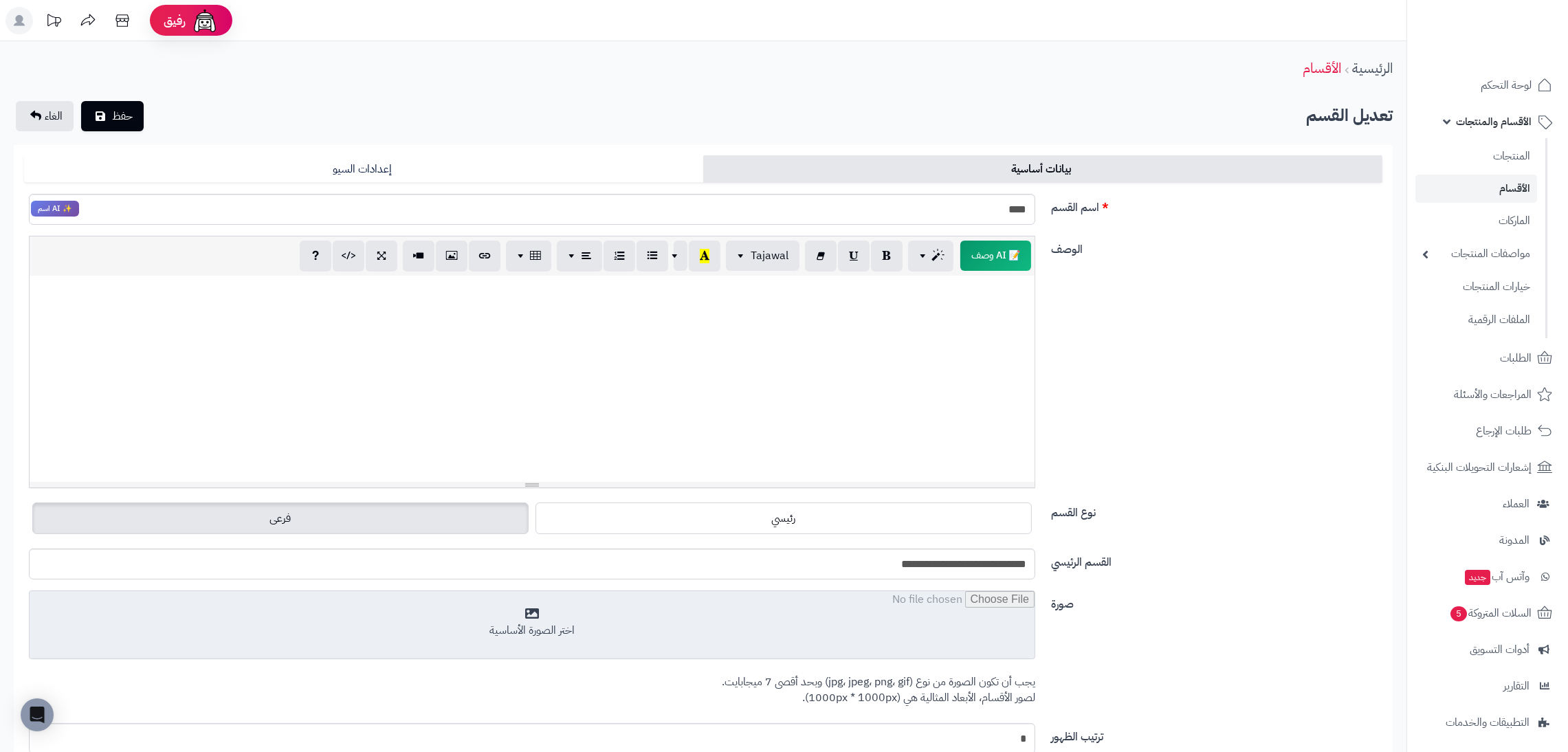
click at [888, 612] on input "file" at bounding box center [532, 626] width 1005 height 69
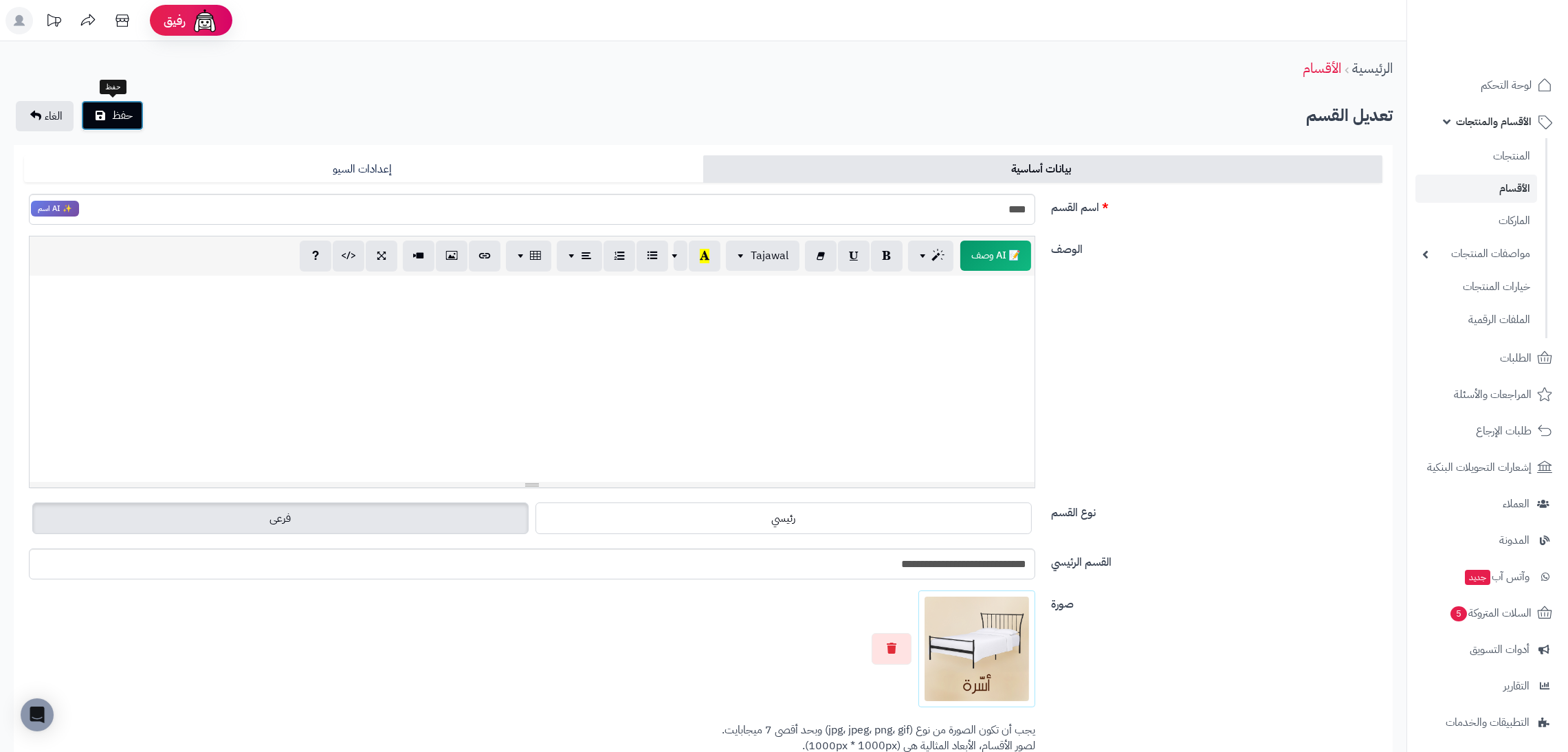
click at [131, 103] on button "حفظ" at bounding box center [112, 115] width 63 height 30
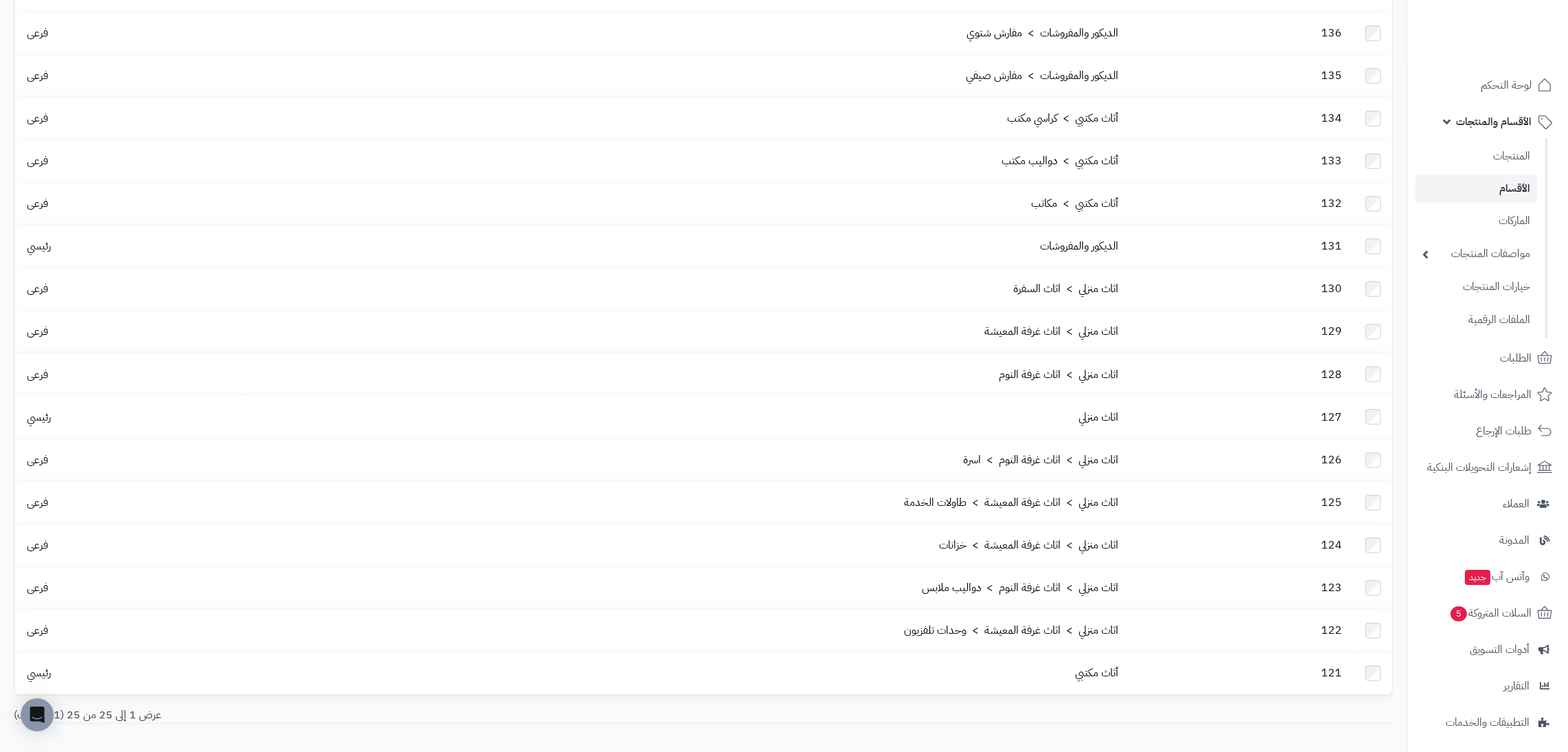
scroll to position [569, 0]
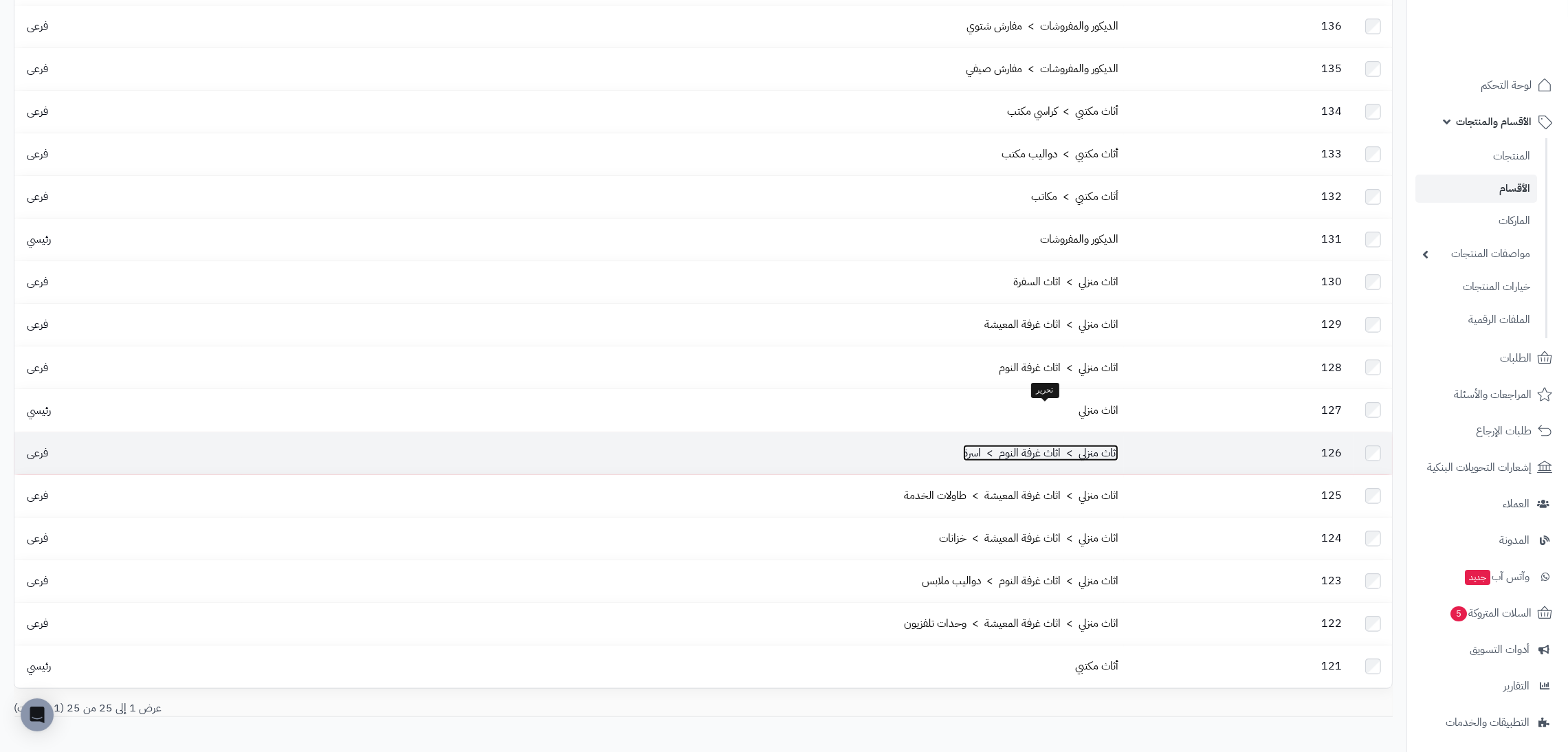
click at [975, 444] on link "اثاث منزلي > اثاث غرفة النوم > اسرة" at bounding box center [1040, 453] width 155 height 16
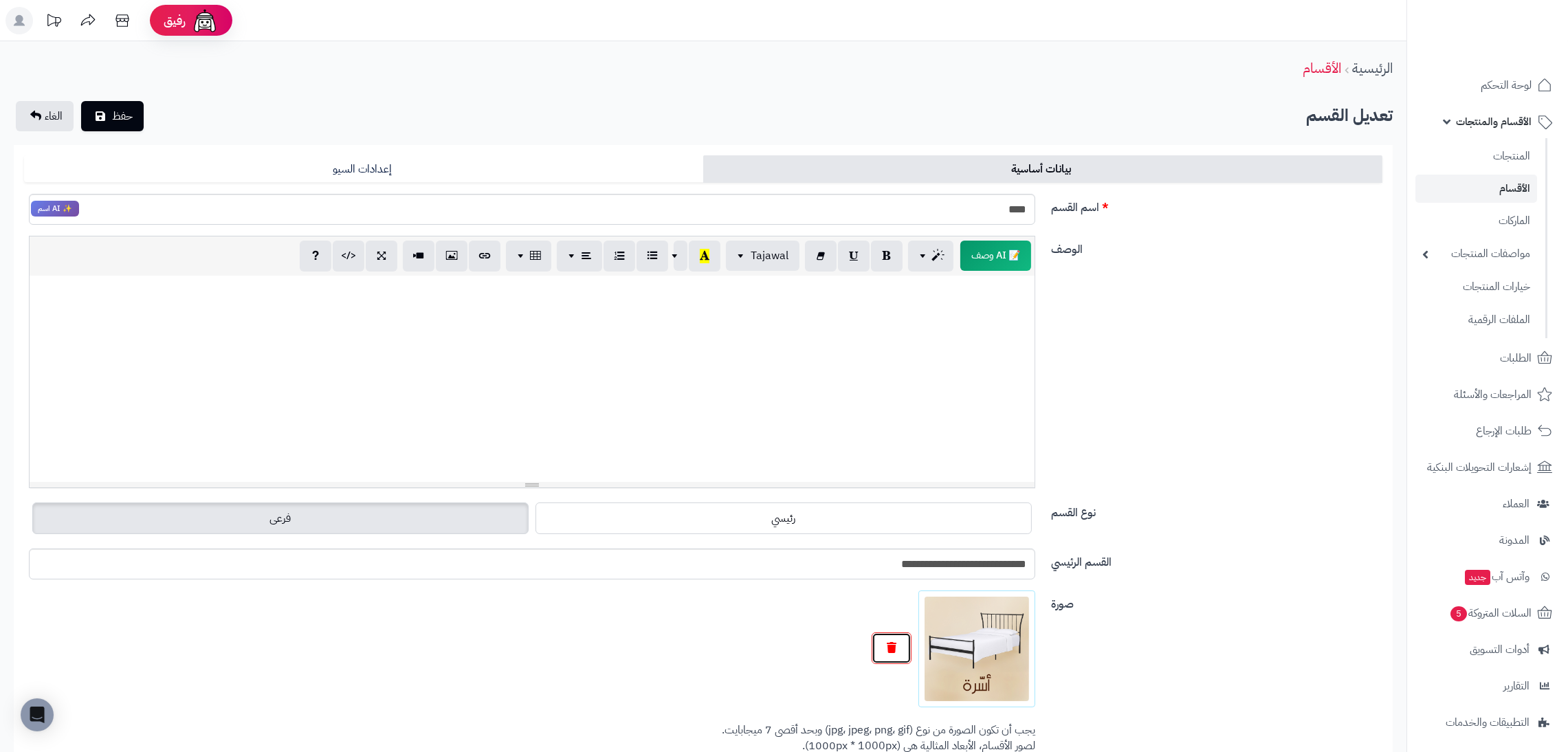
click at [905, 654] on button "button" at bounding box center [891, 648] width 40 height 32
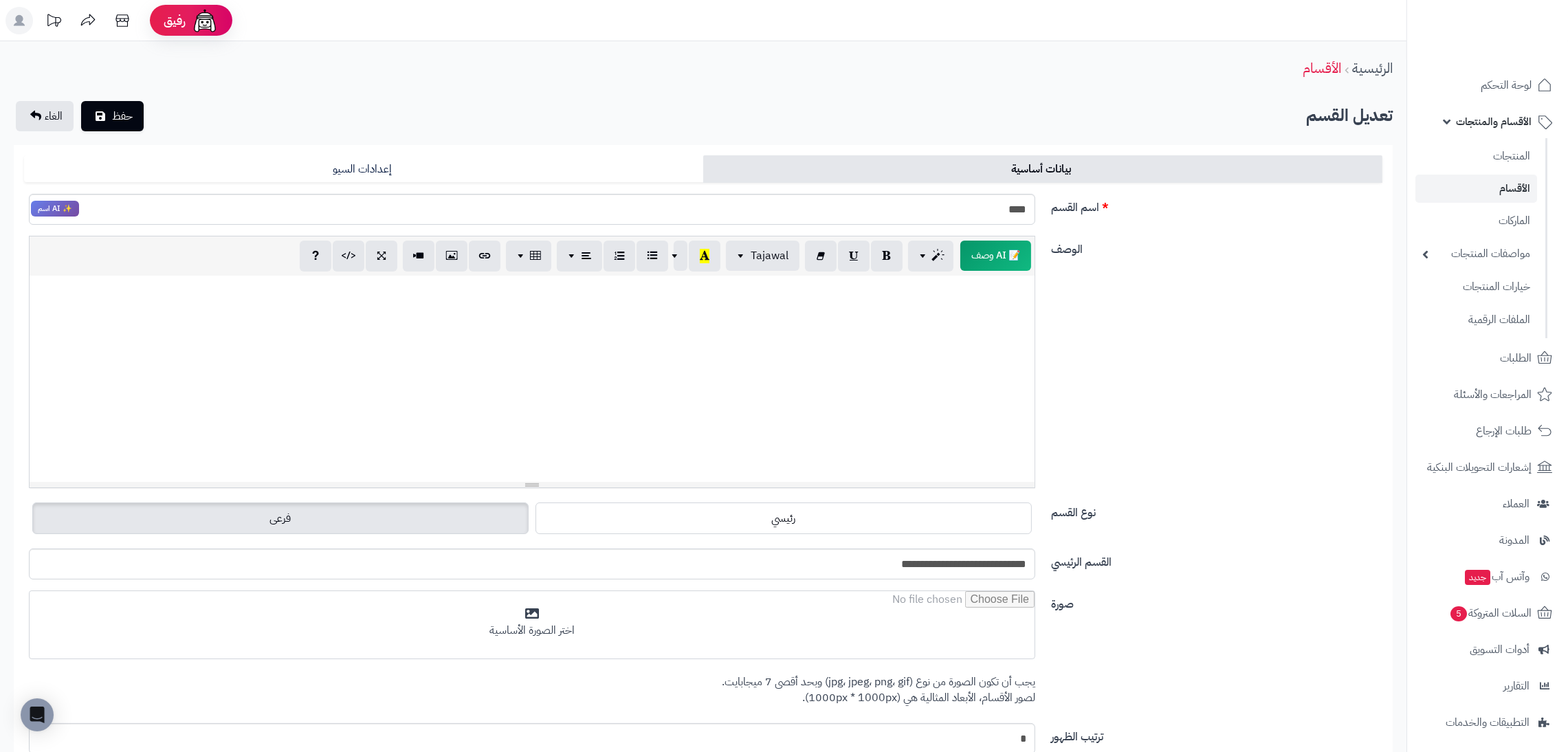
click at [905, 654] on input "file" at bounding box center [532, 626] width 1005 height 69
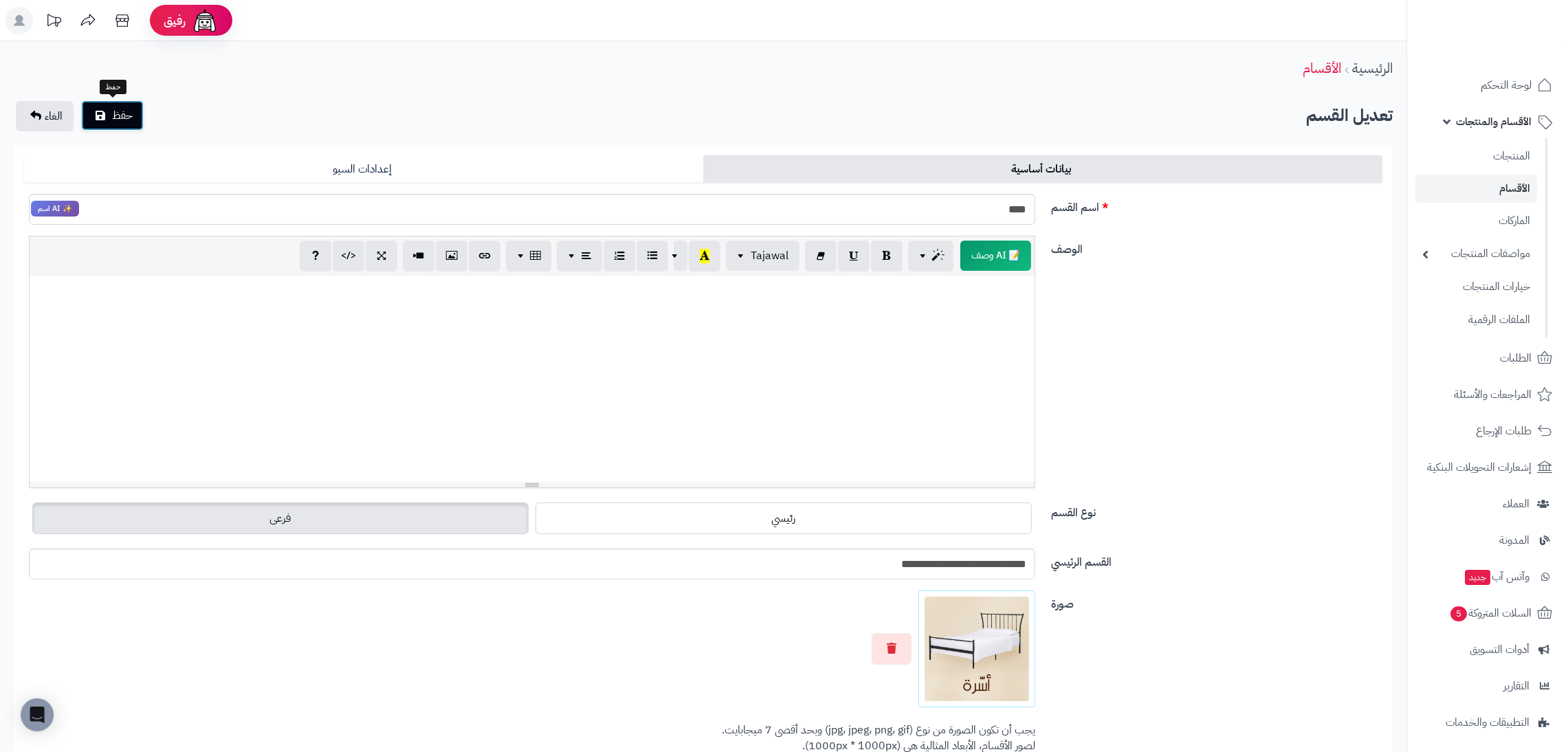
click at [95, 123] on button "حفظ" at bounding box center [112, 115] width 63 height 30
